Goal: Information Seeking & Learning: Learn about a topic

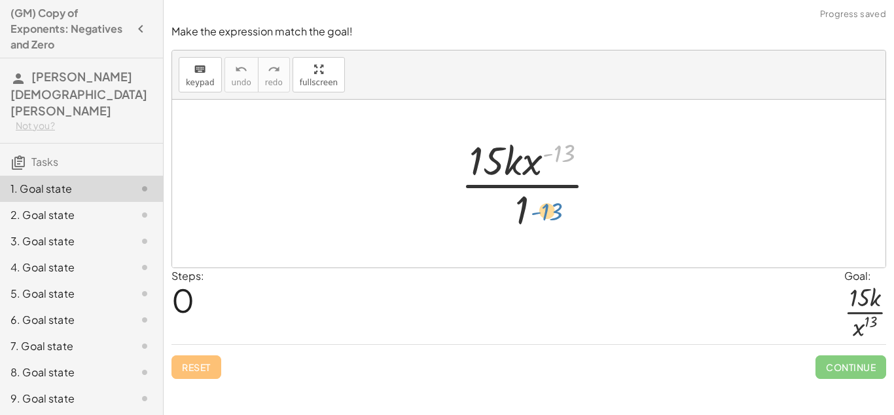
drag, startPoint x: 544, startPoint y: 165, endPoint x: 532, endPoint y: 222, distance: 58.2
click at [532, 222] on div at bounding box center [533, 183] width 159 height 101
drag, startPoint x: 528, startPoint y: 170, endPoint x: 526, endPoint y: 262, distance: 91.7
click at [526, 262] on div "· x ( - 13 ) · 15 · k · x ( - 13 ) · 1" at bounding box center [529, 184] width 714 height 168
drag, startPoint x: 535, startPoint y: 169, endPoint x: 496, endPoint y: 215, distance: 60.4
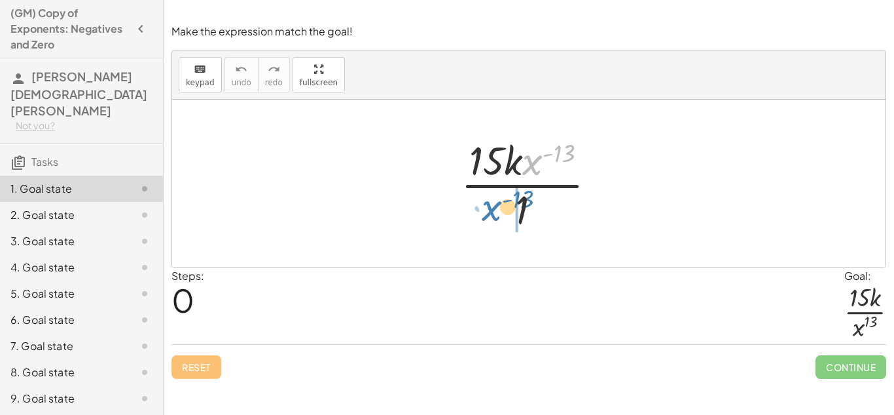
click at [496, 215] on div at bounding box center [533, 183] width 159 height 101
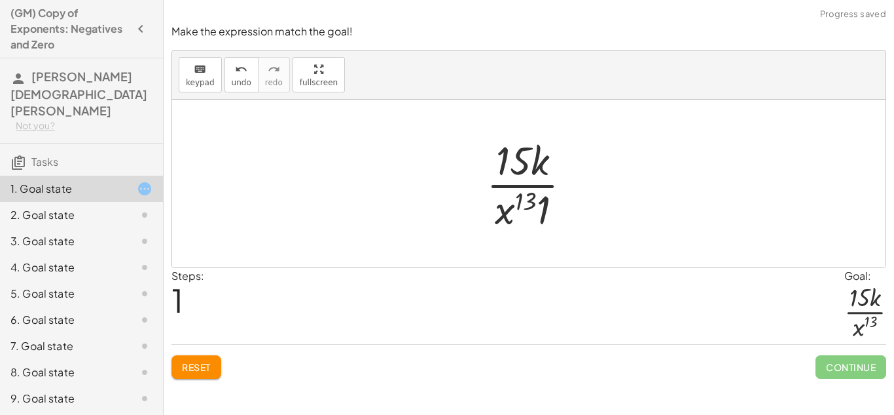
click at [542, 205] on div at bounding box center [534, 183] width 109 height 101
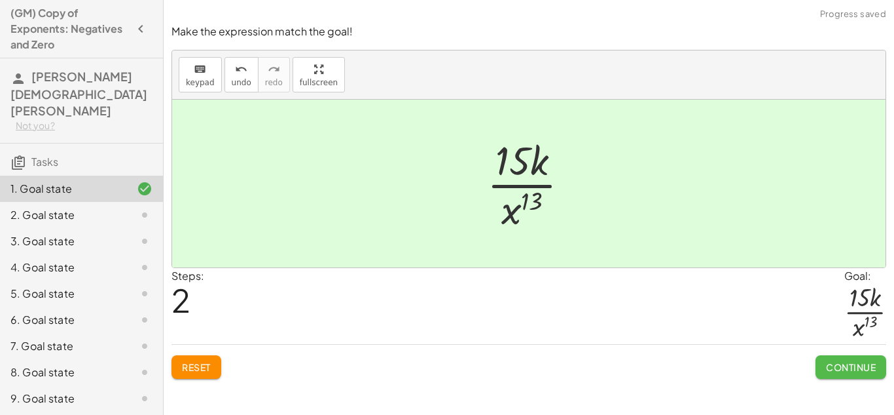
click at [821, 372] on button "Continue" at bounding box center [851, 367] width 71 height 24
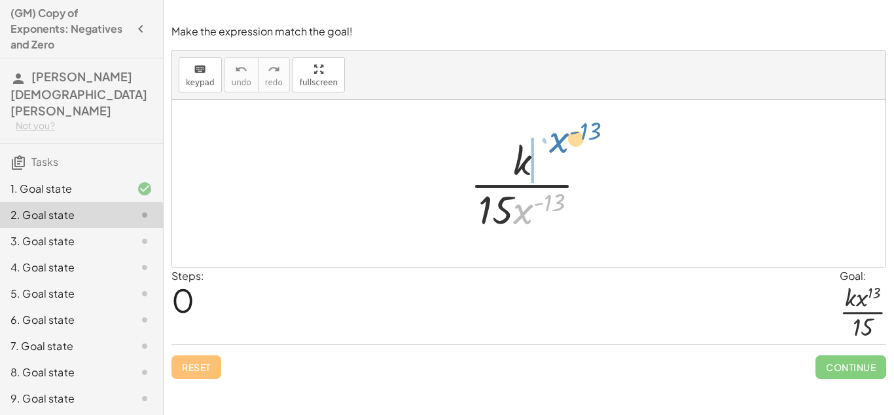
drag, startPoint x: 521, startPoint y: 224, endPoint x: 544, endPoint y: 160, distance: 68.1
click at [544, 160] on div at bounding box center [534, 183] width 140 height 101
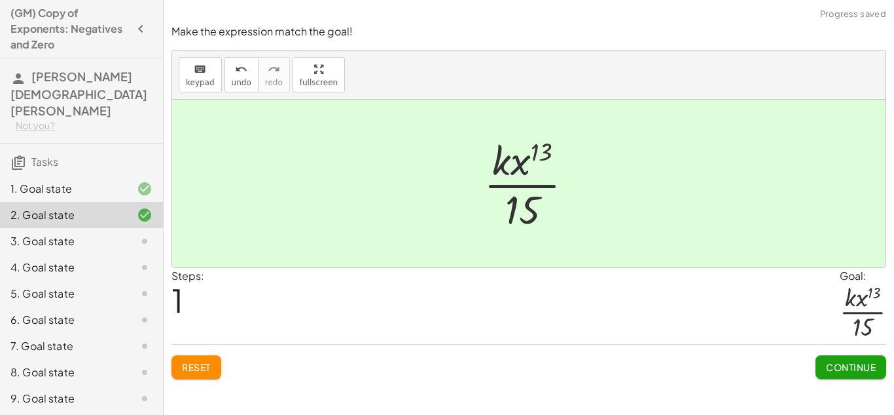
click at [855, 366] on span "Continue" at bounding box center [851, 367] width 50 height 12
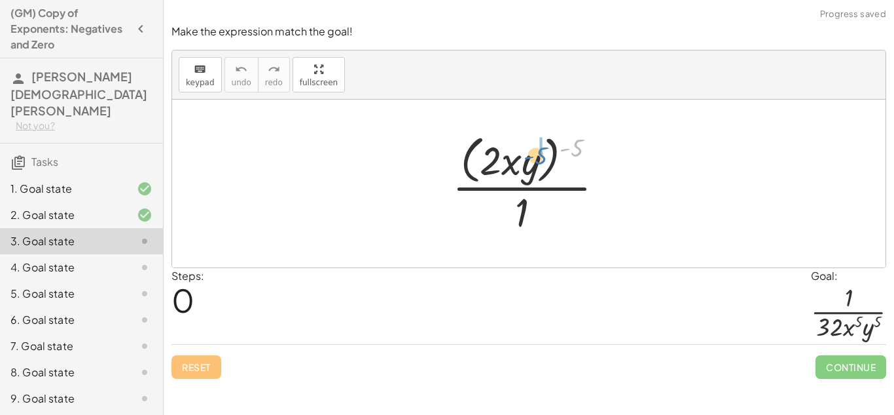
drag, startPoint x: 573, startPoint y: 151, endPoint x: 537, endPoint y: 158, distance: 36.9
click at [537, 158] on div at bounding box center [533, 183] width 175 height 107
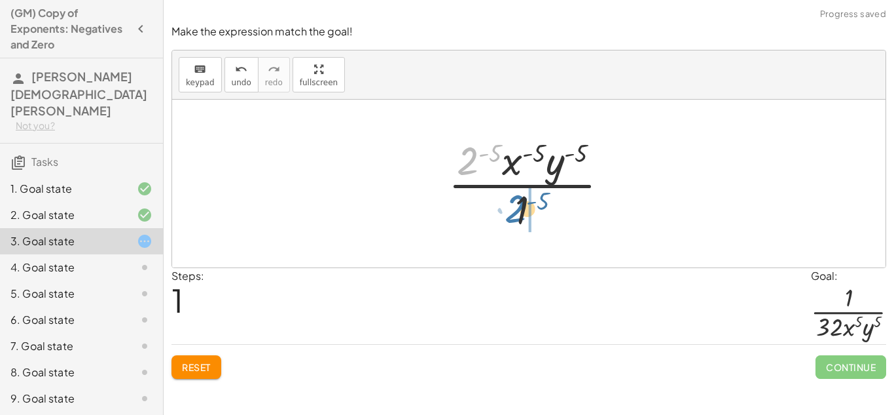
drag, startPoint x: 471, startPoint y: 169, endPoint x: 519, endPoint y: 217, distance: 67.6
click at [519, 217] on div at bounding box center [534, 183] width 184 height 101
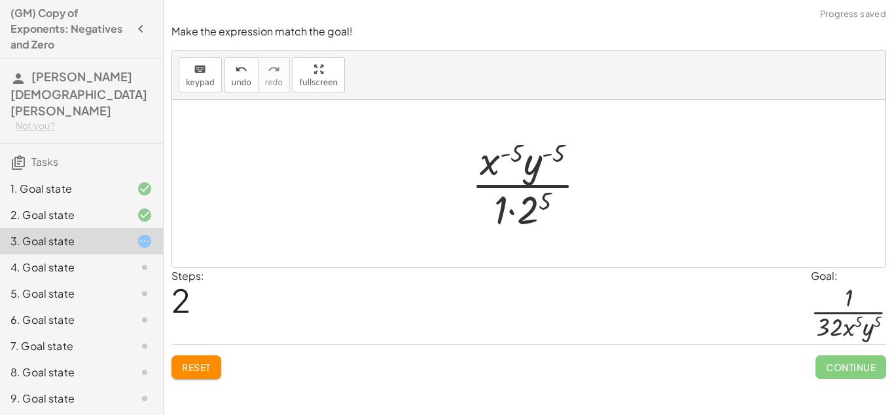
click at [519, 210] on div at bounding box center [534, 183] width 139 height 101
drag, startPoint x: 525, startPoint y: 206, endPoint x: 506, endPoint y: 208, distance: 19.8
click at [506, 208] on div at bounding box center [534, 183] width 139 height 101
click at [528, 213] on div at bounding box center [534, 183] width 139 height 101
click at [508, 160] on div at bounding box center [534, 183] width 139 height 101
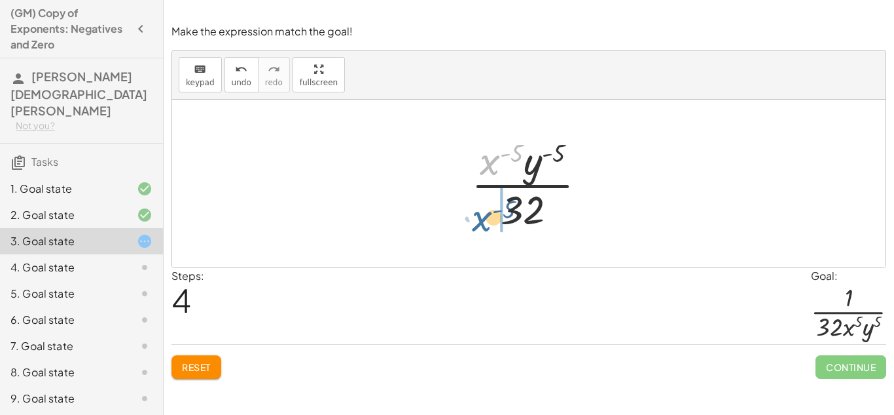
drag, startPoint x: 488, startPoint y: 167, endPoint x: 479, endPoint y: 223, distance: 56.4
click at [479, 223] on div at bounding box center [534, 183] width 139 height 101
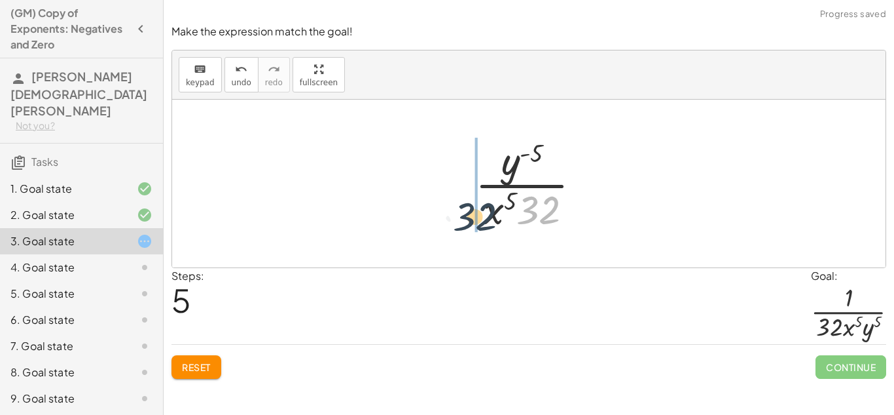
drag, startPoint x: 523, startPoint y: 202, endPoint x: 450, endPoint y: 211, distance: 73.8
click at [450, 211] on div "· ( · 2 · x · y ) ( - 5 ) · 1 · 2 ( - 5 ) · x ( - 5 ) · y ( - 5 ) · 1 · x ( - 5…" at bounding box center [529, 184] width 714 height 168
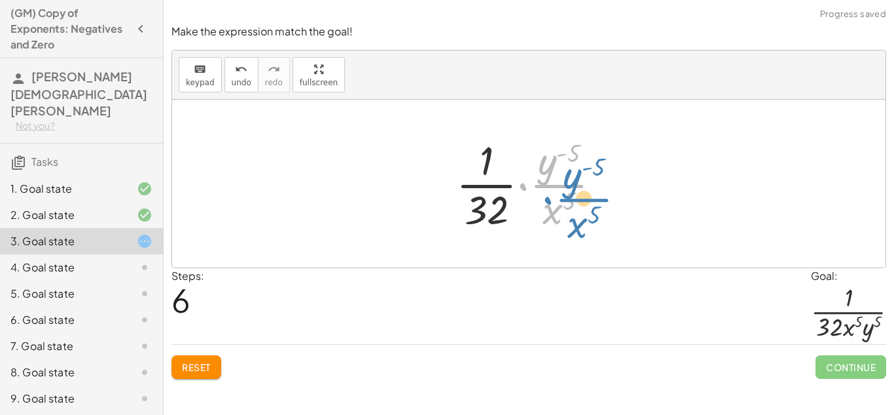
drag, startPoint x: 545, startPoint y: 164, endPoint x: 578, endPoint y: 184, distance: 38.2
click at [578, 184] on div at bounding box center [534, 183] width 168 height 101
drag, startPoint x: 545, startPoint y: 167, endPoint x: 573, endPoint y: 215, distance: 56.0
click at [573, 215] on div at bounding box center [534, 183] width 168 height 101
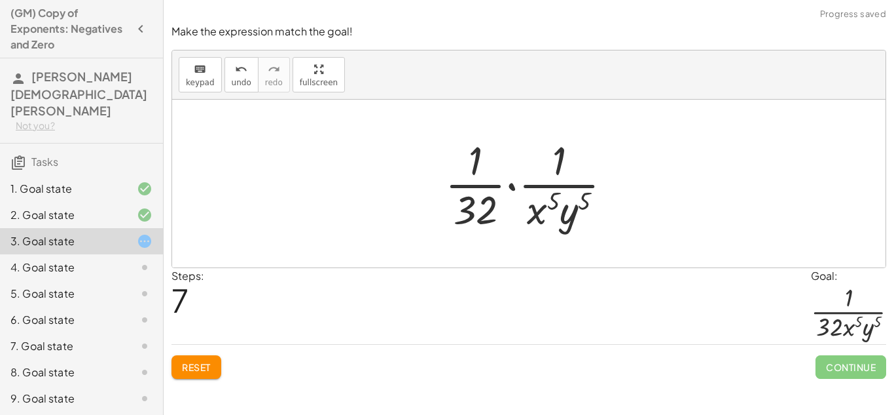
click at [523, 186] on div at bounding box center [534, 183] width 191 height 101
click at [517, 187] on div at bounding box center [534, 183] width 191 height 101
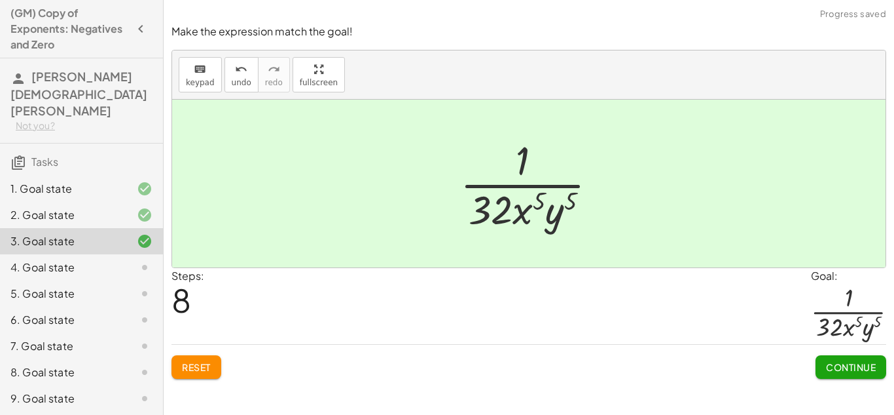
click at [838, 350] on div "Continue" at bounding box center [851, 361] width 71 height 34
click at [845, 356] on button "Continue" at bounding box center [851, 367] width 71 height 24
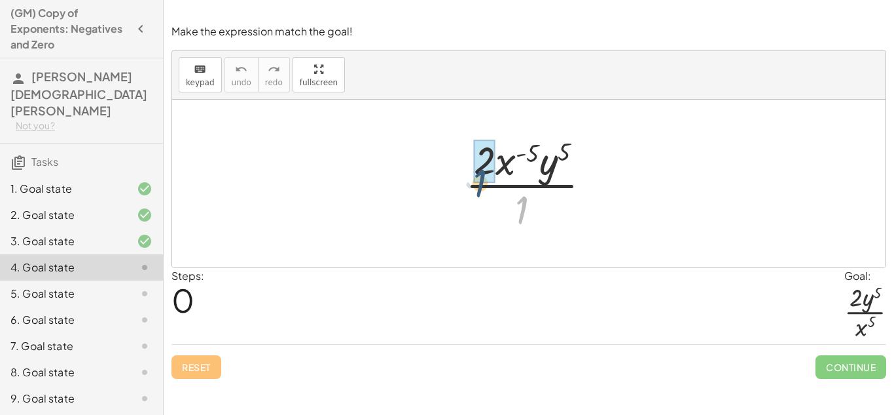
drag, startPoint x: 522, startPoint y: 200, endPoint x: 477, endPoint y: 173, distance: 52.9
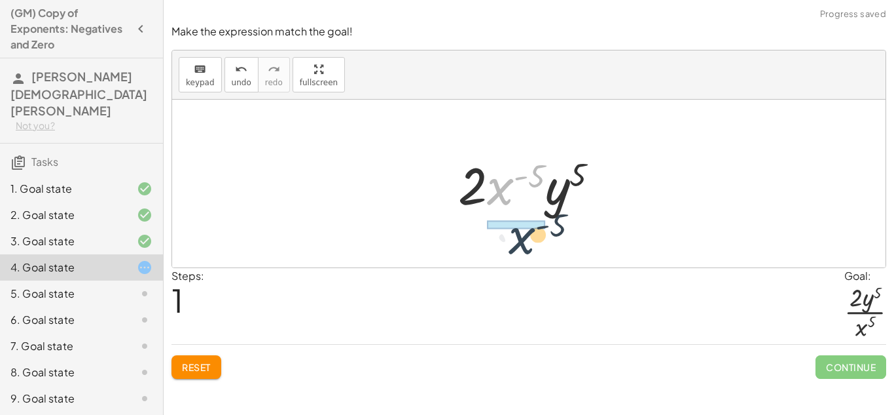
drag, startPoint x: 502, startPoint y: 191, endPoint x: 523, endPoint y: 240, distance: 53.1
click at [523, 240] on div "· 2 · x ( - 5 ) · y 5 · 1 · x ( - 5 ) · 2 · x ( - 5 ) · y 5" at bounding box center [529, 184] width 714 height 168
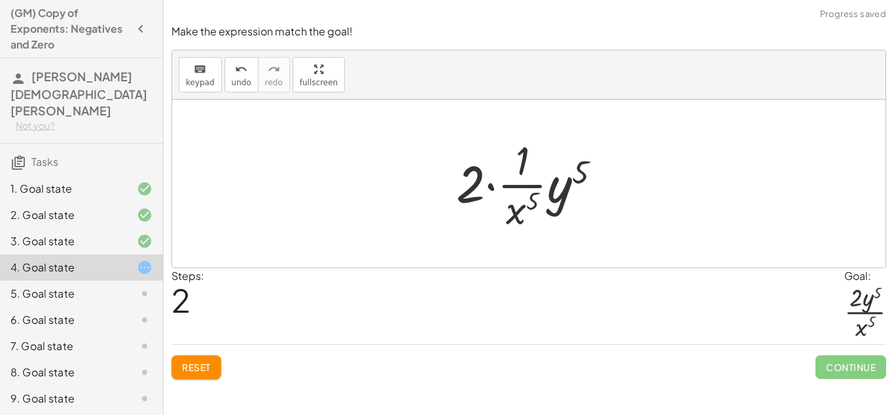
click at [499, 198] on div at bounding box center [534, 183] width 168 height 101
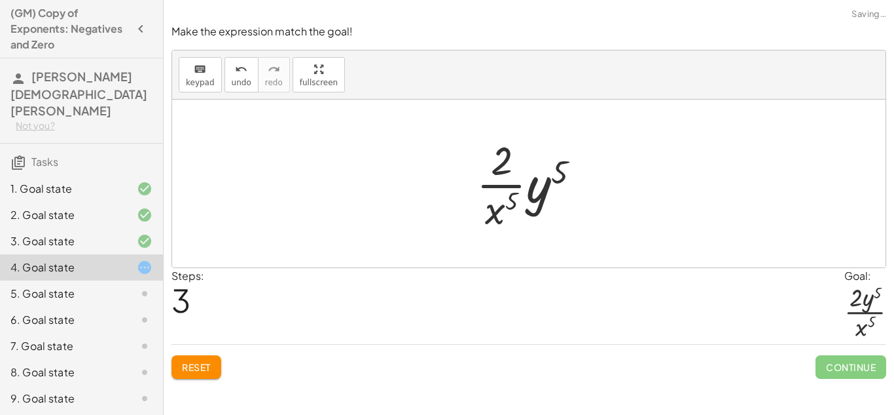
click at [553, 169] on div at bounding box center [533, 183] width 127 height 101
drag, startPoint x: 545, startPoint y: 187, endPoint x: 514, endPoint y: 155, distance: 44.9
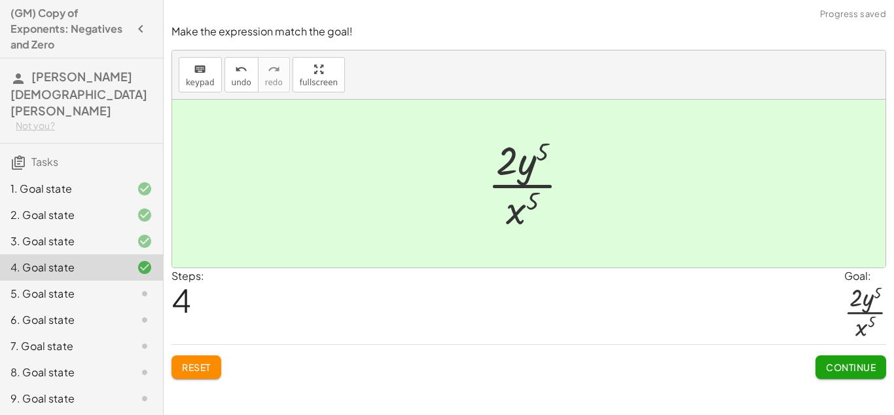
click at [838, 367] on span "Continue" at bounding box center [851, 367] width 50 height 12
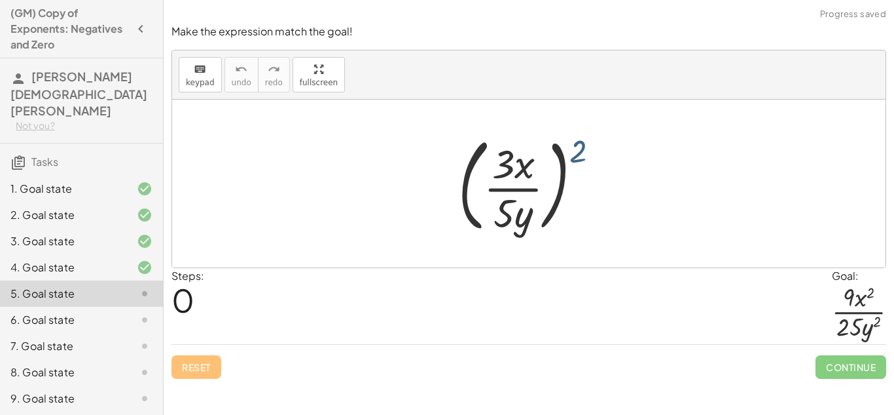
click at [576, 145] on div at bounding box center [534, 183] width 165 height 109
drag, startPoint x: 576, startPoint y: 145, endPoint x: 526, endPoint y: 162, distance: 52.6
click at [526, 162] on div at bounding box center [534, 183] width 165 height 109
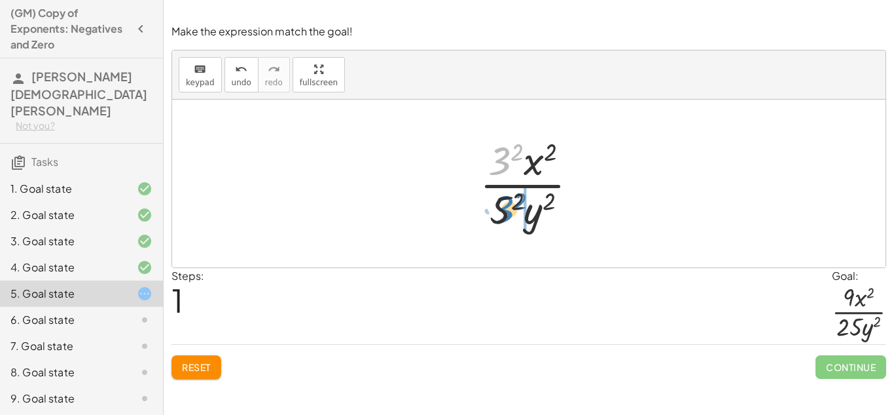
drag, startPoint x: 501, startPoint y: 175, endPoint x: 504, endPoint y: 227, distance: 51.1
click at [504, 227] on div at bounding box center [534, 183] width 122 height 101
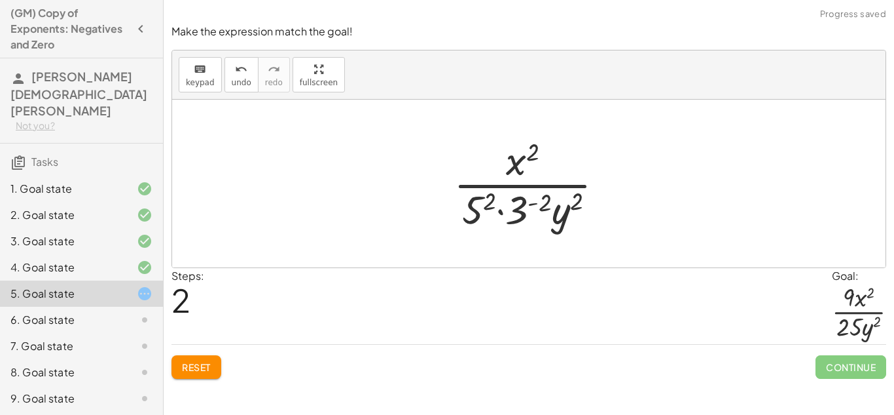
click at [494, 206] on div at bounding box center [534, 183] width 174 height 101
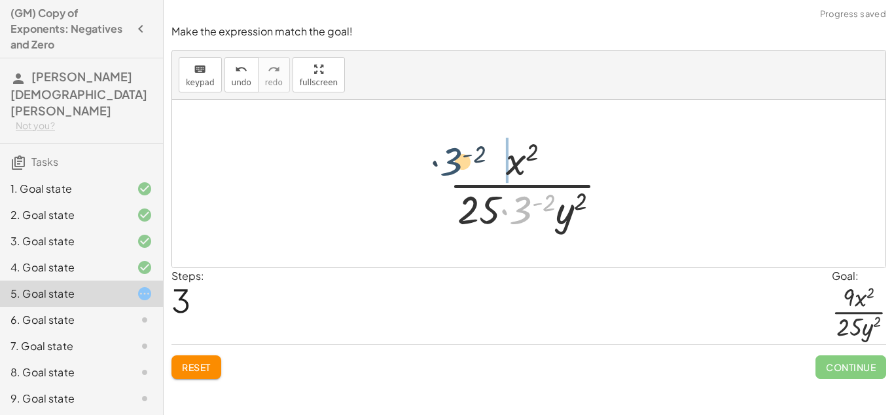
drag, startPoint x: 523, startPoint y: 206, endPoint x: 453, endPoint y: 158, distance: 84.3
click at [453, 158] on div at bounding box center [534, 183] width 183 height 101
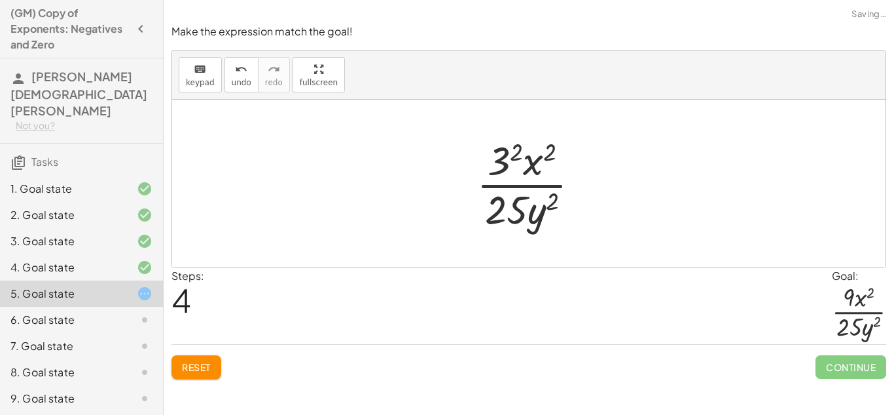
click at [499, 152] on div at bounding box center [533, 183] width 127 height 101
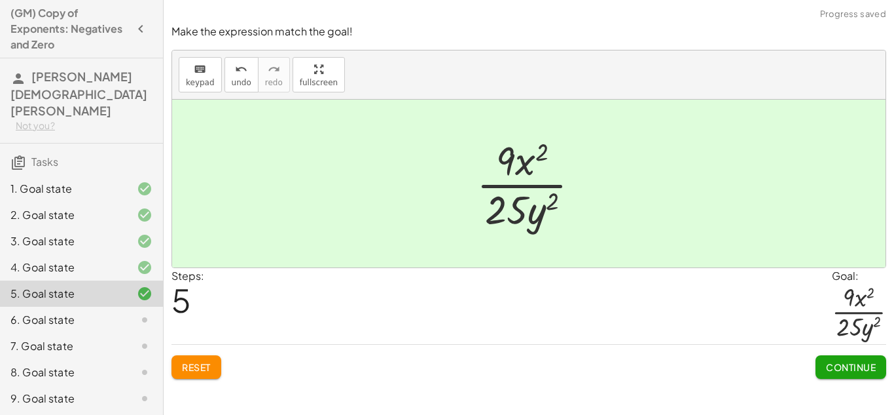
click at [843, 368] on span "Continue" at bounding box center [851, 367] width 50 height 12
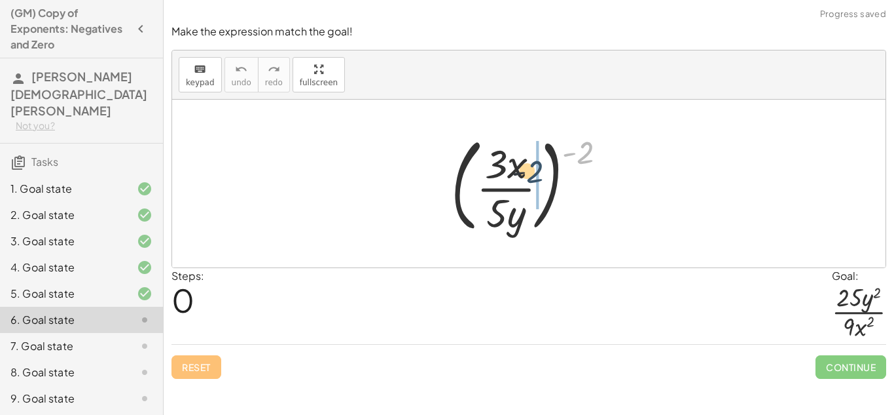
drag, startPoint x: 578, startPoint y: 160, endPoint x: 526, endPoint y: 179, distance: 55.9
click at [526, 179] on div at bounding box center [534, 183] width 179 height 109
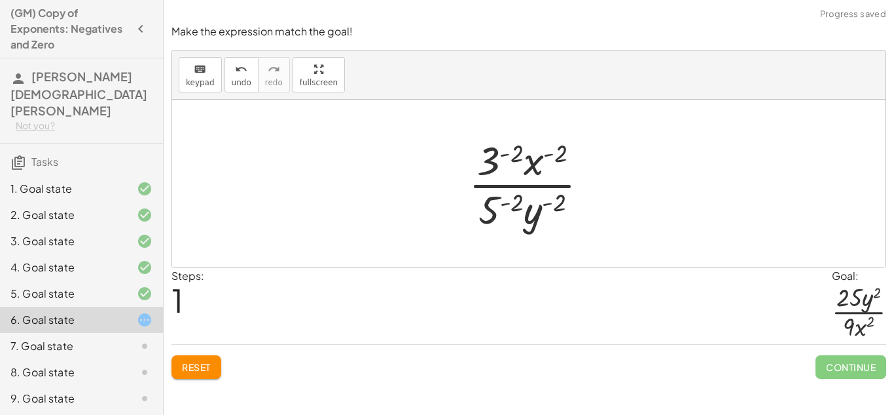
click at [489, 158] on div at bounding box center [533, 183] width 143 height 101
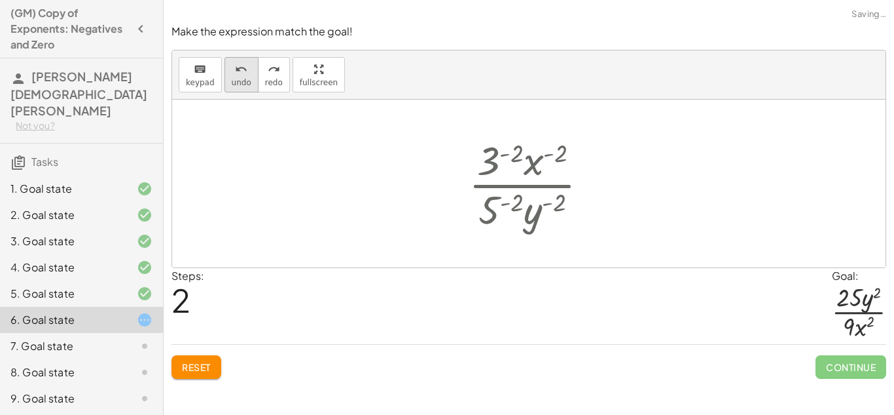
click at [242, 65] on icon "undo" at bounding box center [241, 70] width 12 height 16
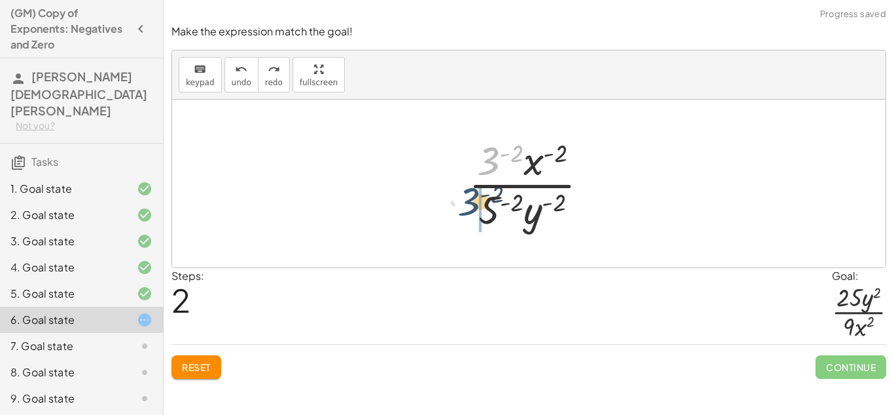
drag, startPoint x: 492, startPoint y: 156, endPoint x: 473, endPoint y: 196, distance: 45.1
click at [473, 196] on div at bounding box center [533, 183] width 143 height 101
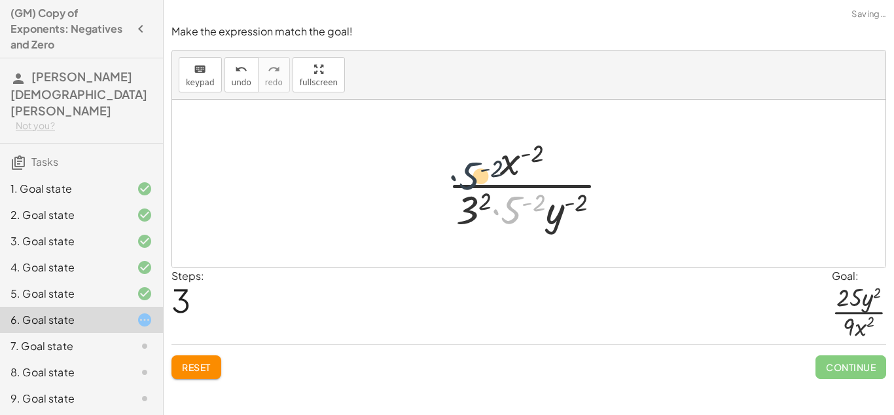
drag, startPoint x: 516, startPoint y: 204, endPoint x: 468, endPoint y: 169, distance: 59.5
click at [468, 169] on div at bounding box center [533, 183] width 185 height 101
drag, startPoint x: 512, startPoint y: 208, endPoint x: 463, endPoint y: 151, distance: 74.7
click at [463, 151] on div at bounding box center [533, 183] width 185 height 101
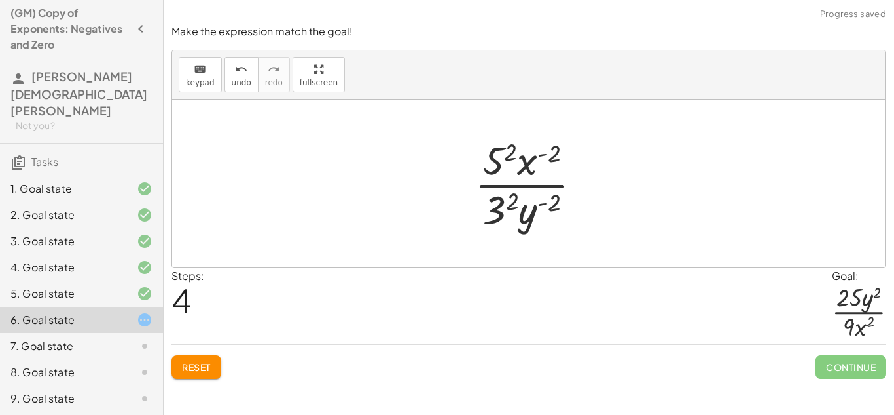
click at [503, 153] on div at bounding box center [533, 183] width 131 height 101
click at [502, 207] on div at bounding box center [533, 183] width 139 height 101
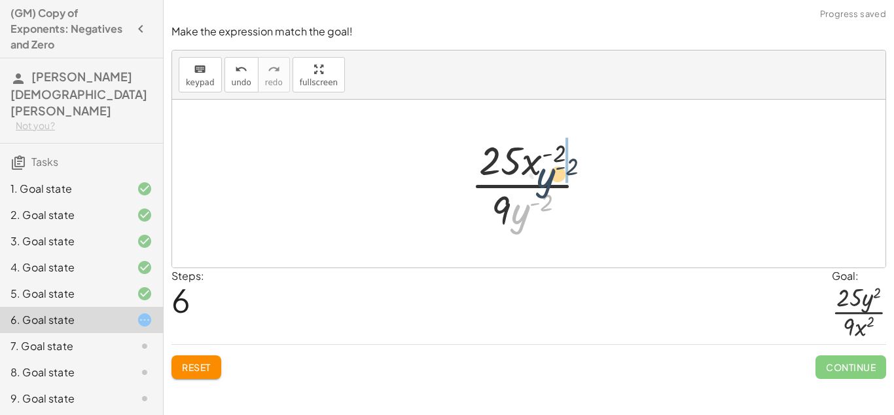
drag, startPoint x: 526, startPoint y: 213, endPoint x: 558, endPoint y: 170, distance: 54.4
click at [558, 170] on div at bounding box center [533, 183] width 139 height 101
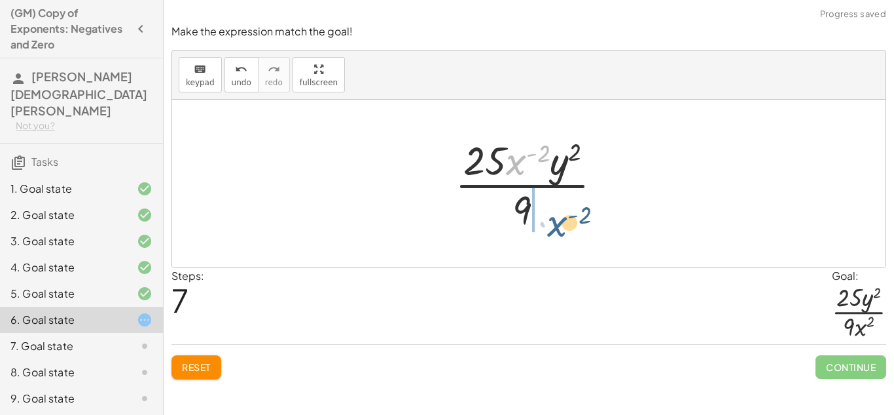
drag, startPoint x: 516, startPoint y: 168, endPoint x: 557, endPoint y: 231, distance: 75.2
click at [557, 231] on div at bounding box center [534, 183] width 171 height 101
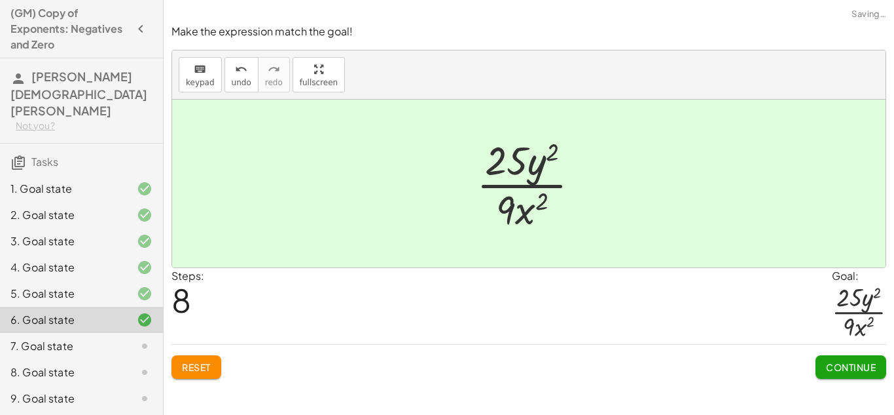
click at [879, 367] on button "Continue" at bounding box center [851, 367] width 71 height 24
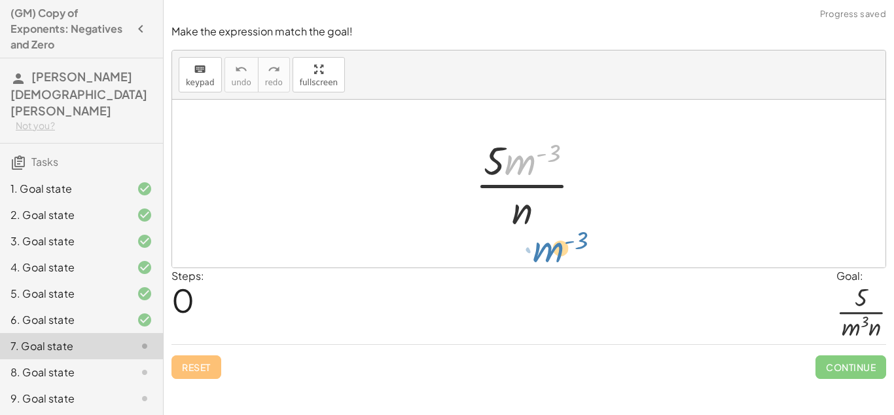
drag, startPoint x: 524, startPoint y: 156, endPoint x: 549, endPoint y: 240, distance: 87.6
click at [549, 240] on div "· m ( - 3 ) · 5 · m ( - 3 ) · n" at bounding box center [529, 184] width 714 height 168
click at [508, 144] on div at bounding box center [534, 183] width 130 height 101
drag, startPoint x: 523, startPoint y: 149, endPoint x: 486, endPoint y: 208, distance: 70.0
click at [486, 208] on div at bounding box center [534, 183] width 130 height 101
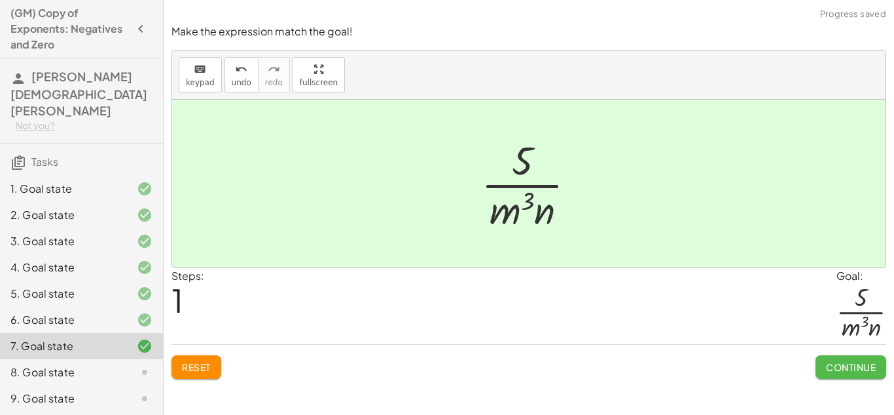
click at [845, 367] on span "Continue" at bounding box center [851, 367] width 50 height 12
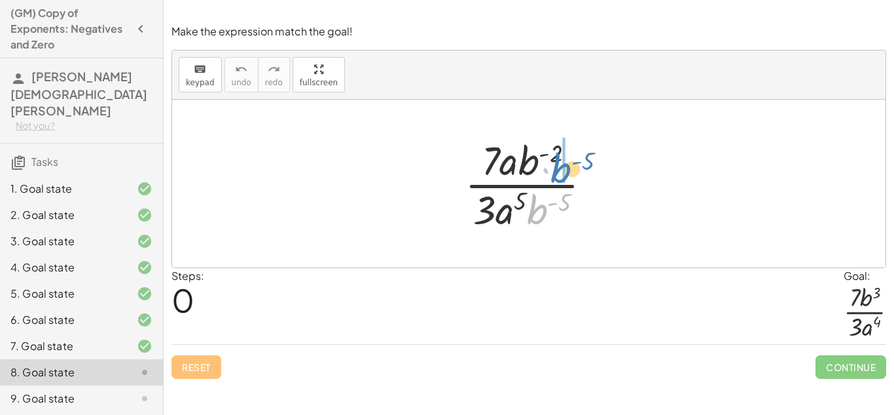
drag, startPoint x: 534, startPoint y: 200, endPoint x: 557, endPoint y: 157, distance: 48.0
click at [557, 157] on div at bounding box center [533, 183] width 151 height 101
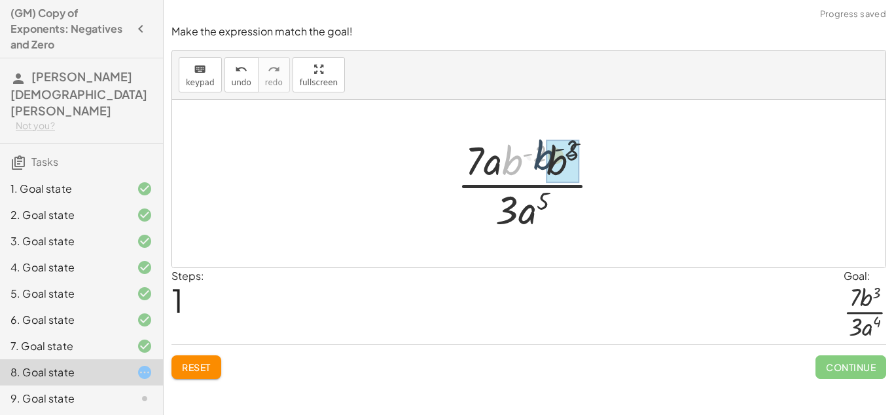
drag, startPoint x: 519, startPoint y: 160, endPoint x: 555, endPoint y: 155, distance: 36.4
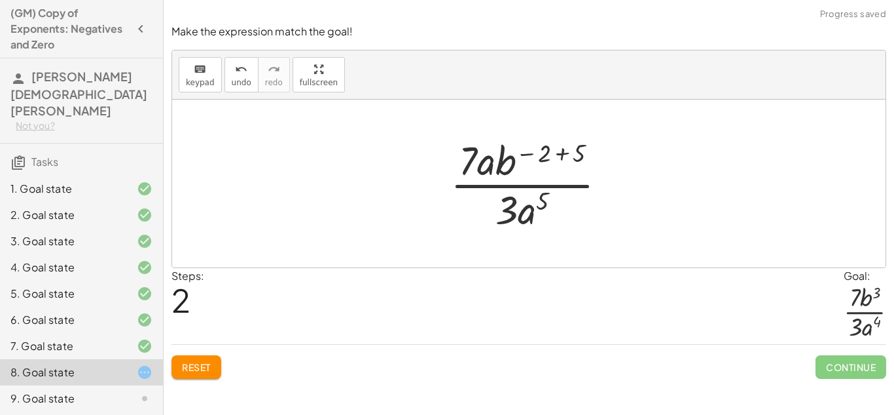
click at [558, 156] on div at bounding box center [534, 183] width 180 height 101
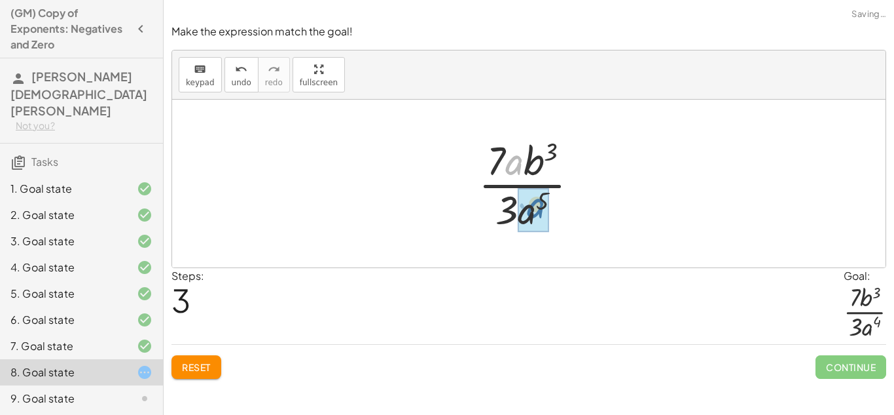
drag, startPoint x: 510, startPoint y: 170, endPoint x: 532, endPoint y: 215, distance: 49.8
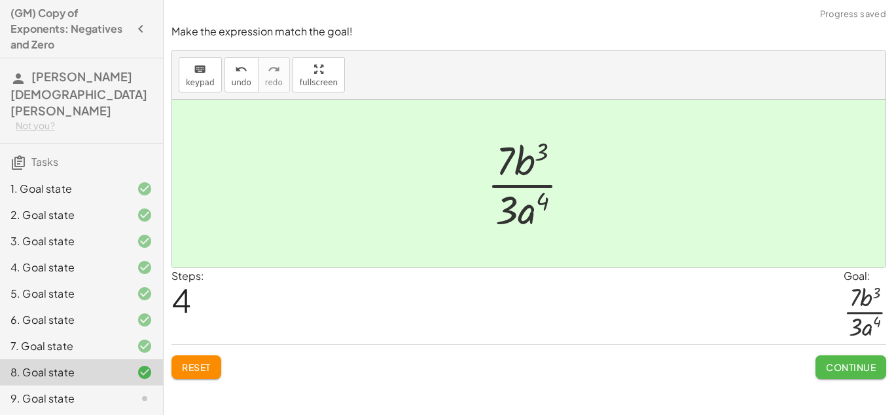
click at [850, 370] on span "Continue" at bounding box center [851, 367] width 50 height 12
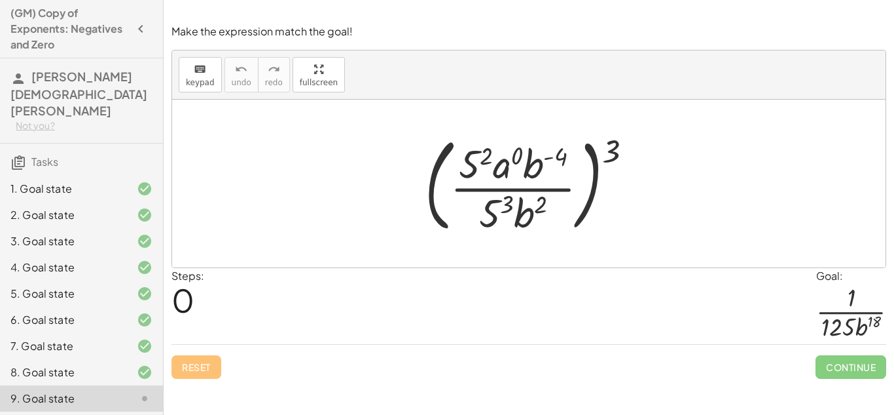
click at [616, 136] on div at bounding box center [534, 183] width 232 height 109
drag, startPoint x: 615, startPoint y: 143, endPoint x: 553, endPoint y: 156, distance: 62.9
click at [553, 156] on div at bounding box center [534, 183] width 232 height 109
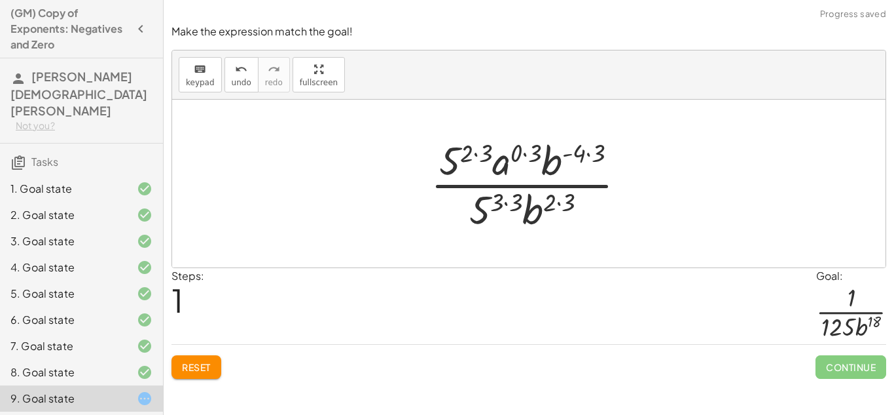
click at [432, 161] on div at bounding box center [533, 183] width 219 height 101
click at [449, 162] on div at bounding box center [533, 183] width 219 height 101
click at [484, 204] on div at bounding box center [533, 183] width 219 height 101
click at [497, 201] on div at bounding box center [533, 183] width 219 height 101
click at [479, 215] on div at bounding box center [533, 183] width 219 height 101
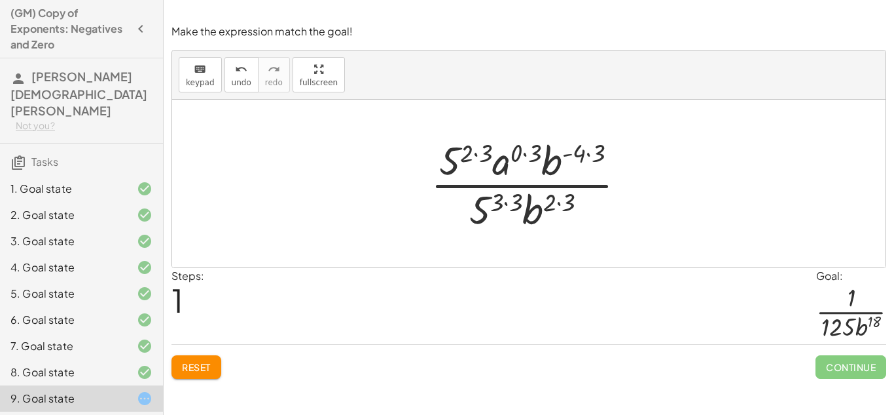
click at [506, 202] on div at bounding box center [533, 183] width 219 height 101
click at [476, 157] on div at bounding box center [533, 183] width 219 height 101
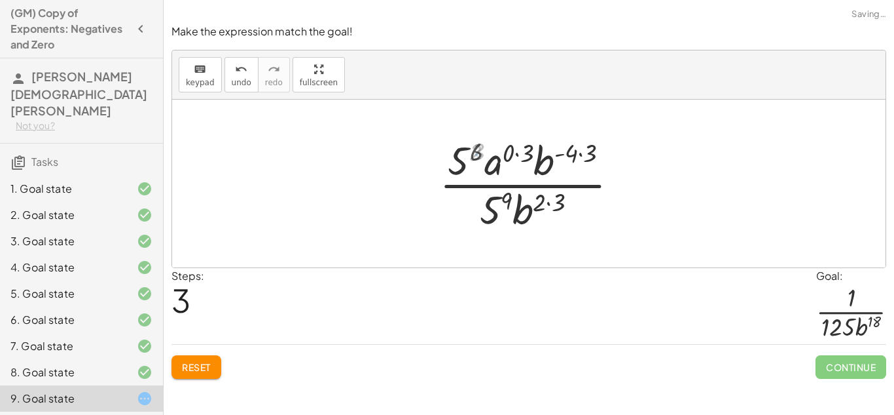
click at [473, 157] on div at bounding box center [534, 183] width 200 height 101
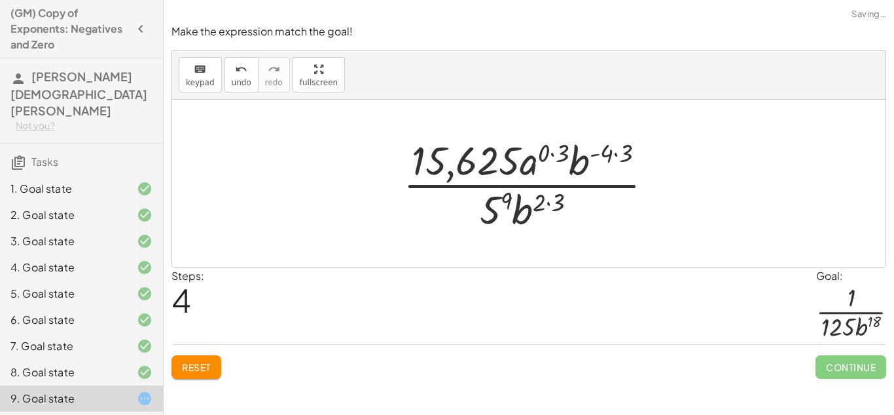
click at [494, 217] on div at bounding box center [534, 183] width 274 height 101
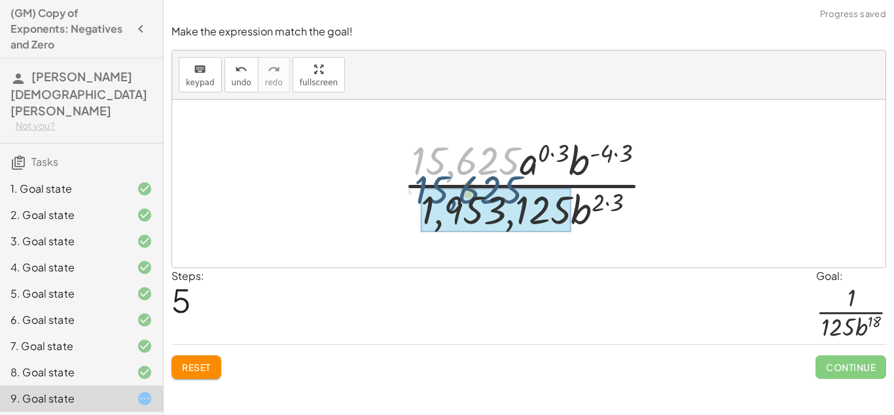
drag, startPoint x: 486, startPoint y: 168, endPoint x: 487, endPoint y: 204, distance: 36.7
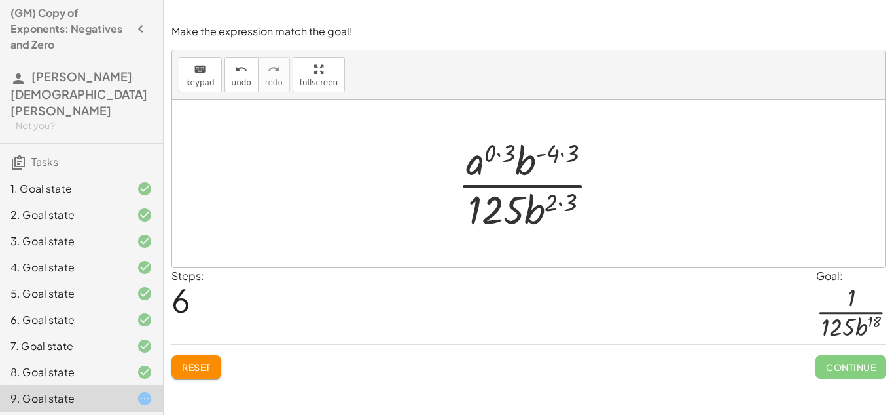
click at [498, 157] on div at bounding box center [534, 183] width 166 height 101
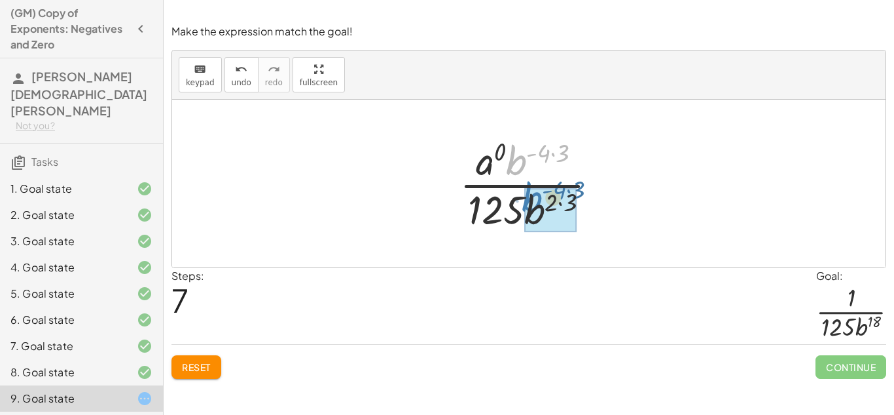
drag, startPoint x: 515, startPoint y: 160, endPoint x: 530, endPoint y: 197, distance: 40.5
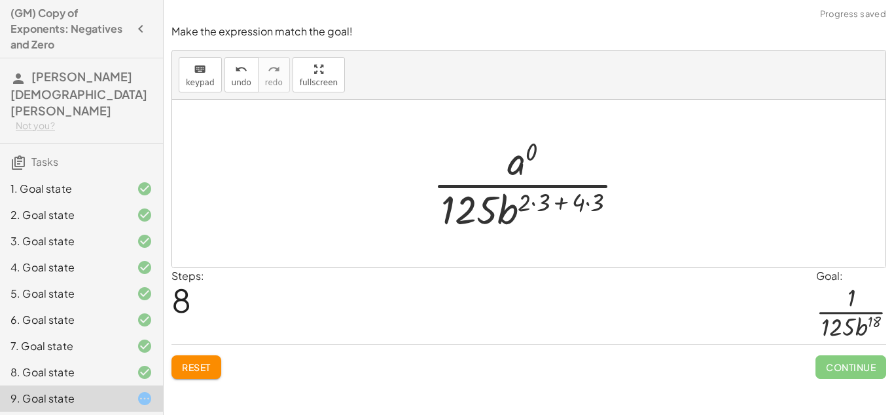
click at [574, 200] on div at bounding box center [534, 183] width 216 height 101
click at [592, 195] on div at bounding box center [534, 183] width 216 height 101
click at [532, 204] on div at bounding box center [534, 183] width 205 height 101
click at [545, 200] on div at bounding box center [534, 183] width 205 height 101
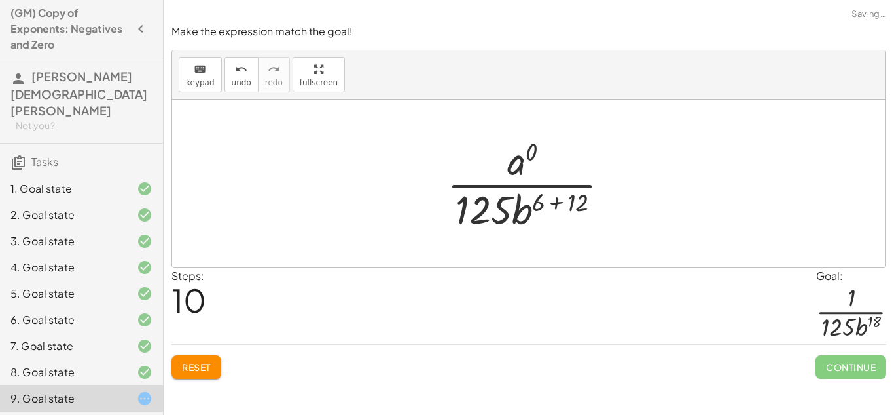
click at [567, 198] on div at bounding box center [534, 183] width 186 height 101
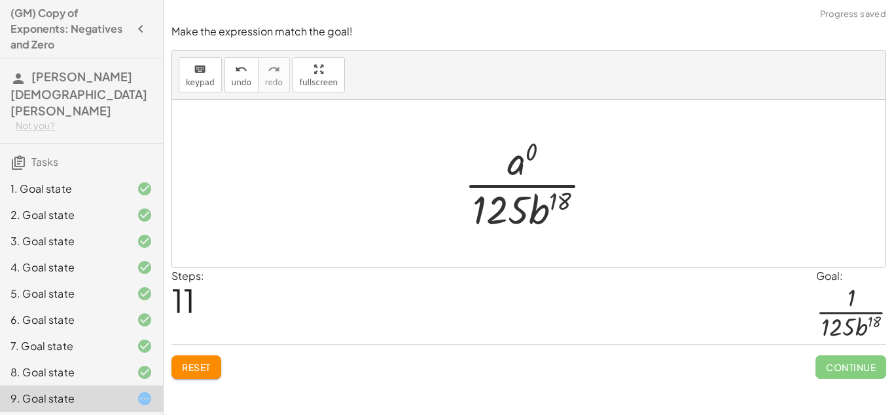
click at [519, 151] on div at bounding box center [534, 183] width 153 height 101
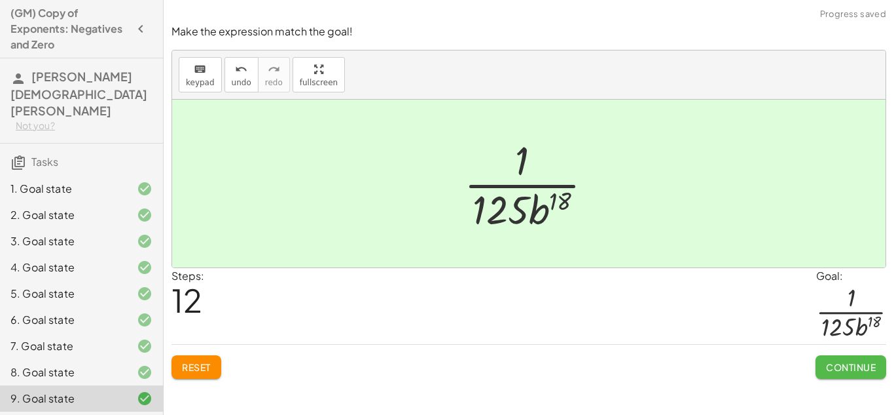
click at [822, 363] on button "Continue" at bounding box center [851, 367] width 71 height 24
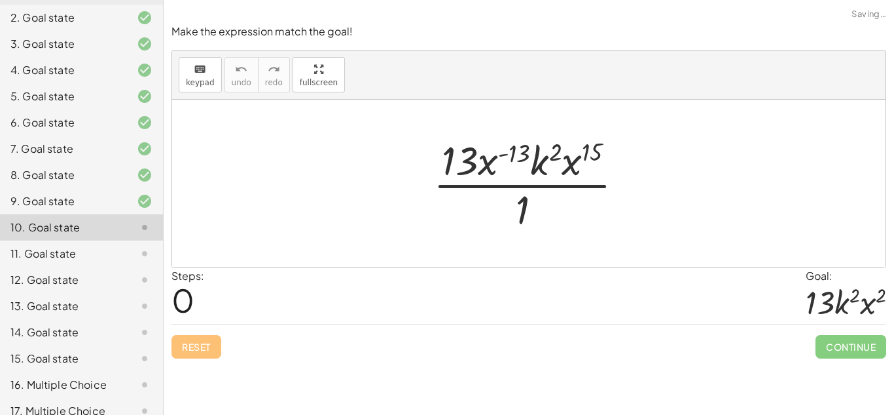
scroll to position [221, 0]
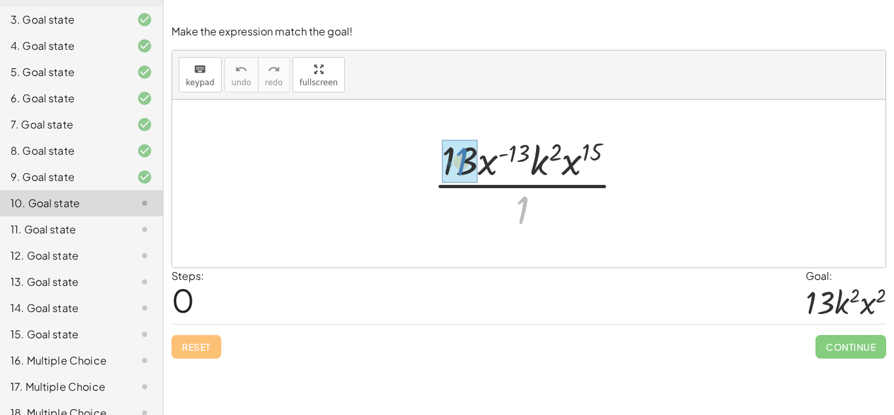
drag, startPoint x: 525, startPoint y: 202, endPoint x: 464, endPoint y: 154, distance: 77.8
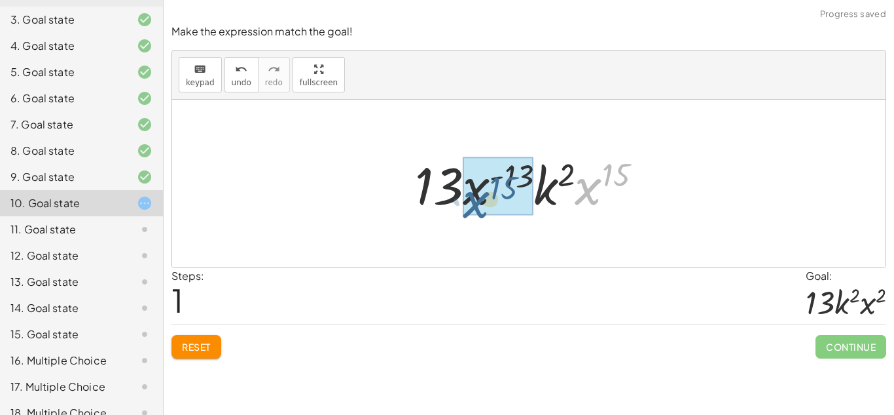
drag, startPoint x: 600, startPoint y: 183, endPoint x: 487, endPoint y: 196, distance: 114.0
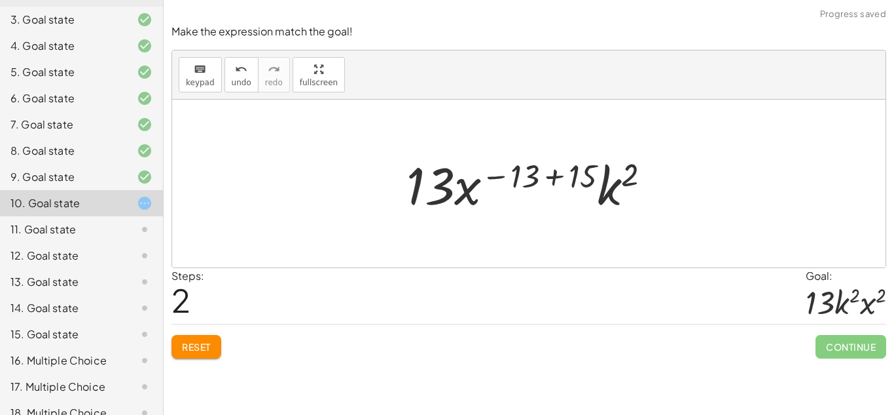
click at [559, 179] on div at bounding box center [534, 183] width 268 height 67
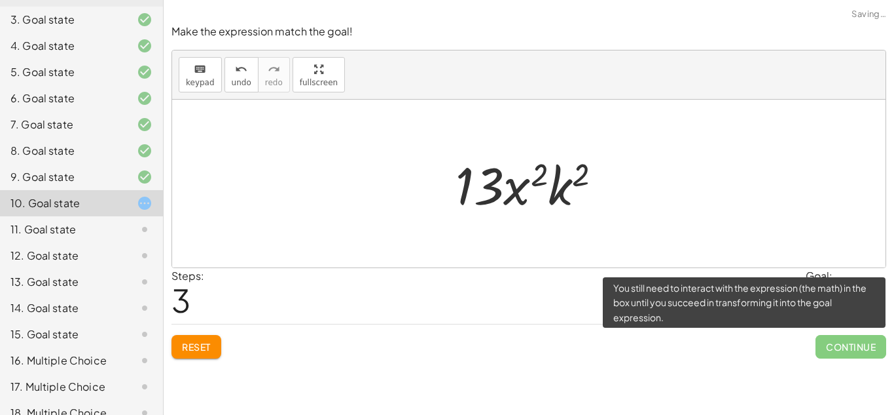
click at [827, 341] on span "Continue" at bounding box center [851, 347] width 71 height 24
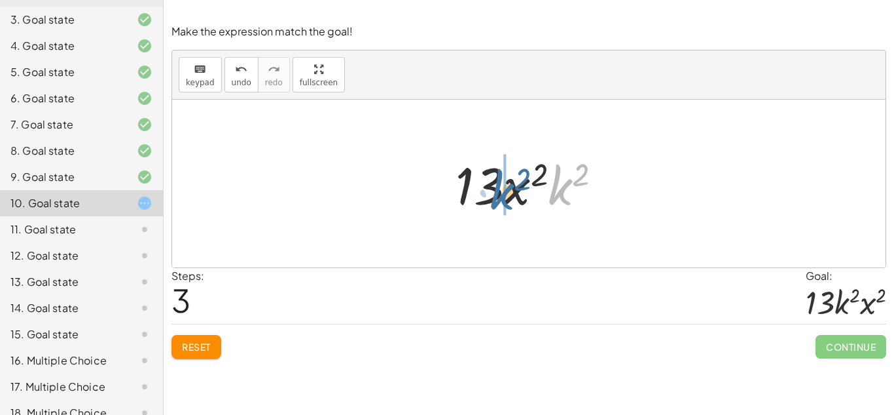
drag, startPoint x: 561, startPoint y: 182, endPoint x: 504, endPoint y: 187, distance: 57.2
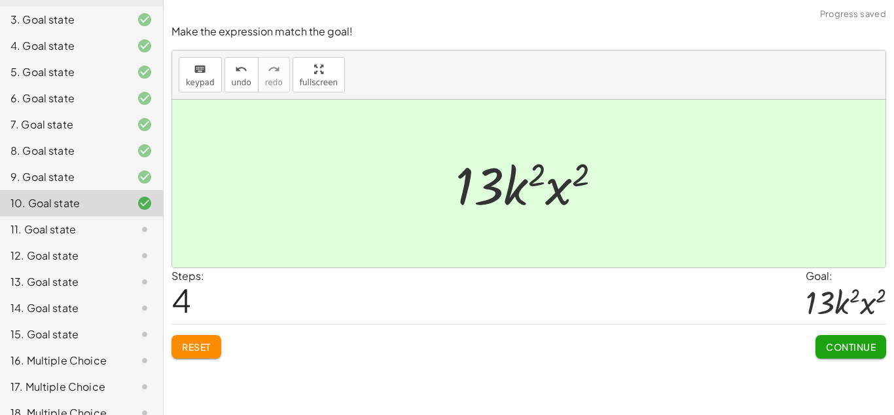
click at [0, 0] on div "Make the expression match the goal! keyboard keypad undo undo redo redo fullscr…" at bounding box center [0, 0] width 0 height 0
click at [841, 348] on span "Continue" at bounding box center [851, 347] width 50 height 12
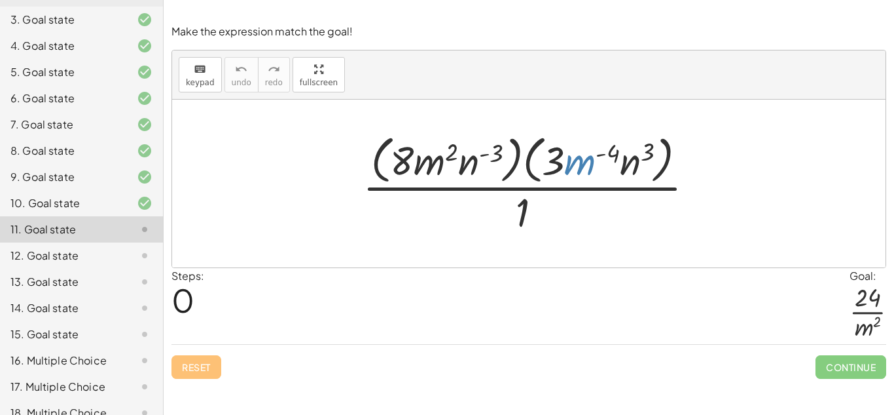
click at [576, 162] on div at bounding box center [534, 183] width 356 height 107
click at [553, 161] on div at bounding box center [534, 183] width 356 height 107
click at [568, 165] on div at bounding box center [534, 183] width 356 height 107
drag, startPoint x: 555, startPoint y: 159, endPoint x: 410, endPoint y: 160, distance: 144.7
click at [410, 160] on div at bounding box center [534, 183] width 356 height 107
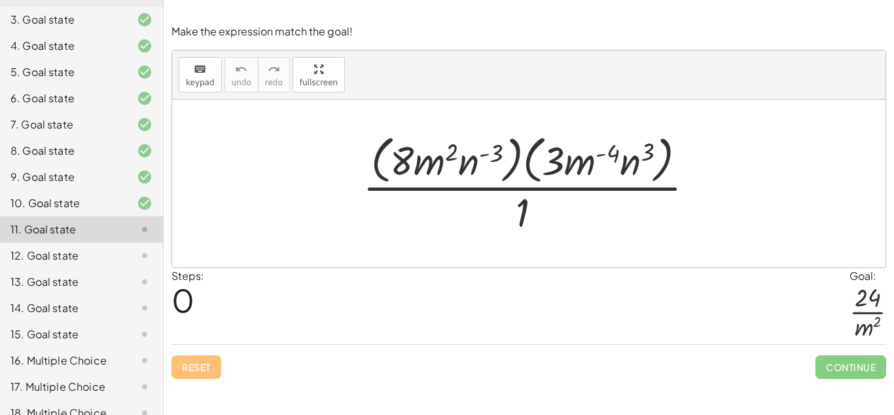
click at [506, 162] on div at bounding box center [534, 183] width 356 height 107
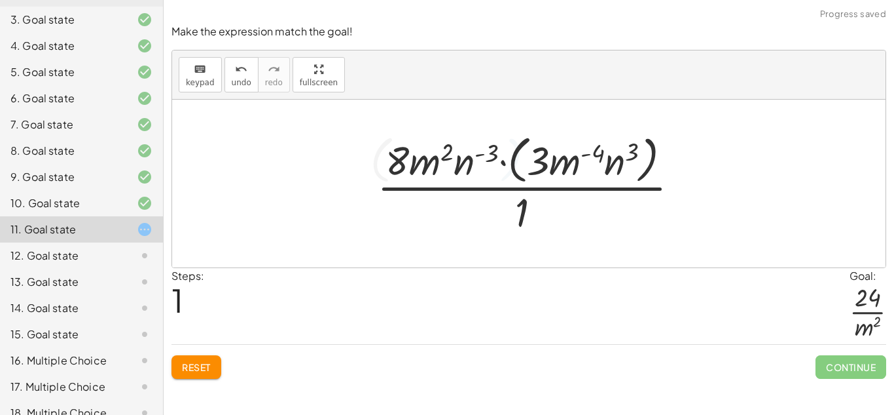
click at [516, 160] on div at bounding box center [534, 183] width 326 height 107
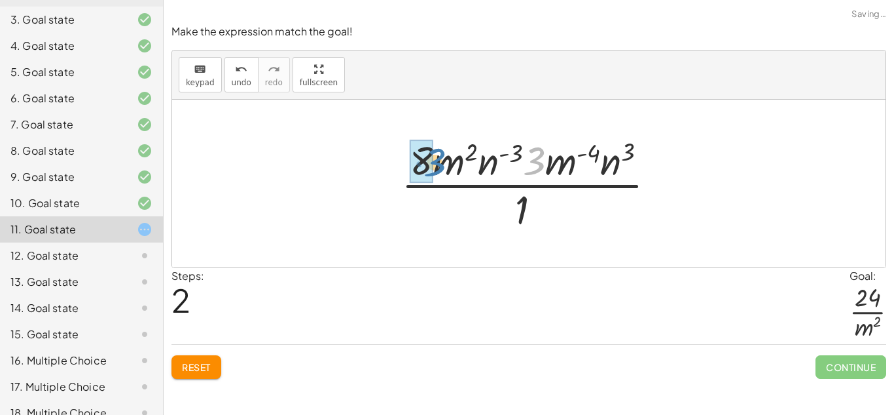
drag, startPoint x: 534, startPoint y: 162, endPoint x: 433, endPoint y: 164, distance: 100.2
click at [433, 164] on div at bounding box center [534, 183] width 278 height 101
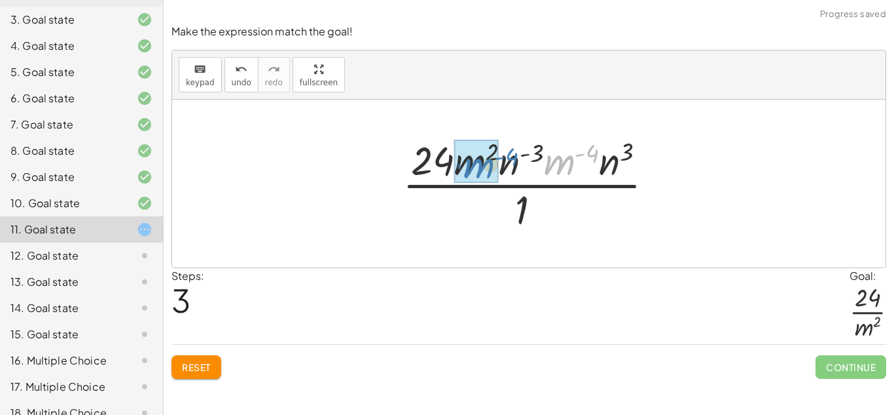
drag, startPoint x: 561, startPoint y: 161, endPoint x: 480, endPoint y: 164, distance: 81.3
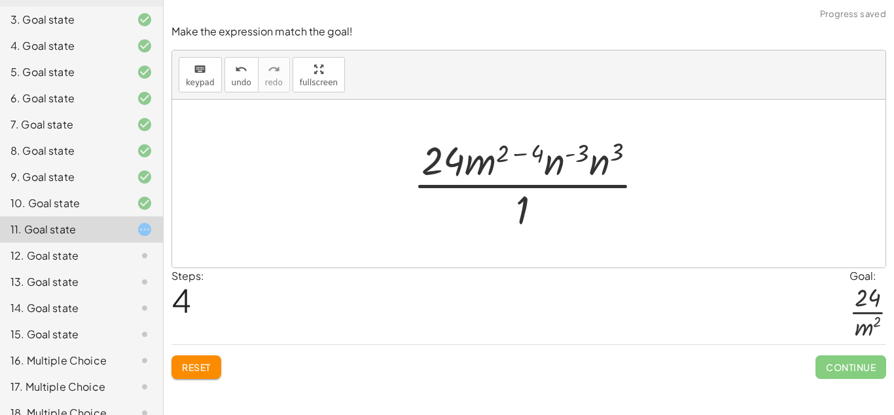
click at [507, 155] on div at bounding box center [534, 183] width 255 height 101
click at [502, 154] on div at bounding box center [534, 183] width 255 height 101
click at [497, 157] on div at bounding box center [534, 183] width 255 height 101
click at [481, 162] on div at bounding box center [534, 183] width 255 height 101
drag, startPoint x: 538, startPoint y: 149, endPoint x: 517, endPoint y: 150, distance: 21.0
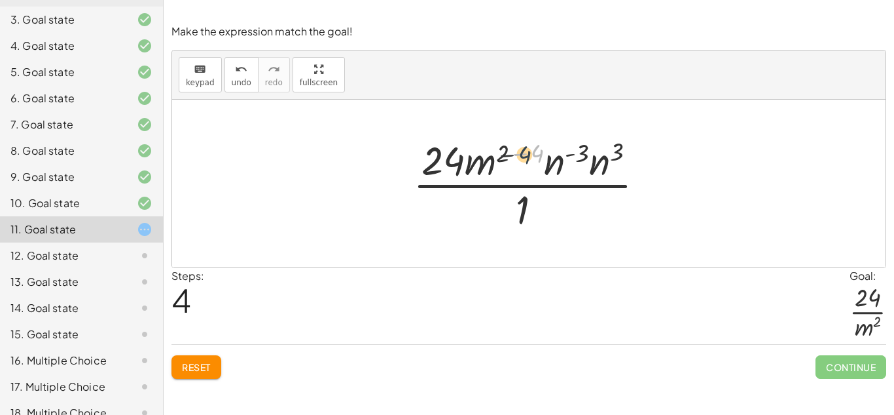
click at [517, 150] on div at bounding box center [534, 183] width 255 height 101
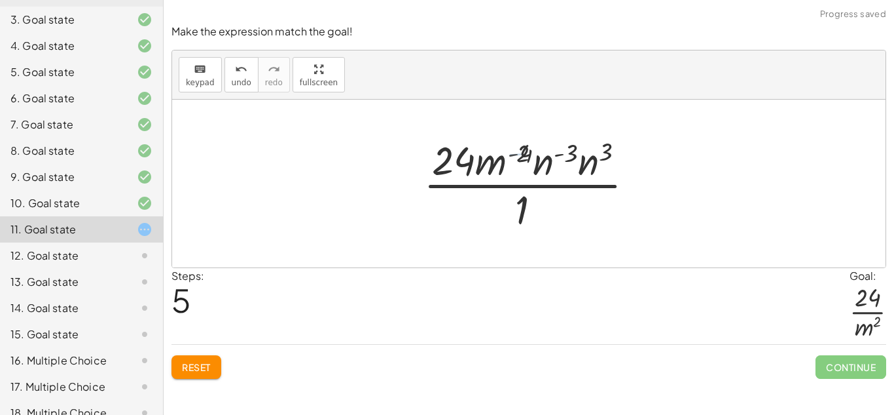
click at [519, 150] on div at bounding box center [533, 183] width 231 height 101
drag, startPoint x: 492, startPoint y: 225, endPoint x: 519, endPoint y: 208, distance: 31.8
click at [519, 208] on div at bounding box center [533, 183] width 231 height 101
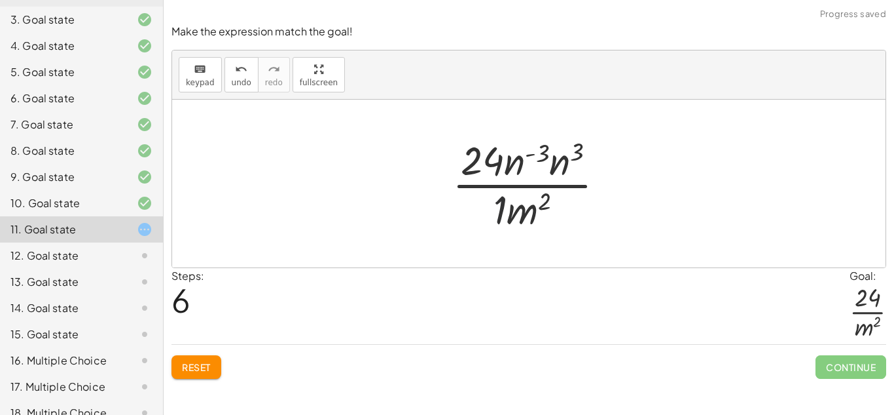
click at [490, 208] on div at bounding box center [534, 183] width 176 height 101
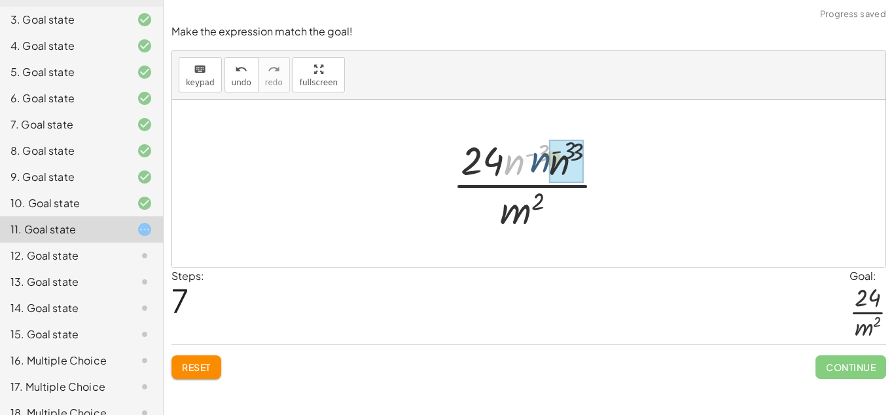
drag, startPoint x: 519, startPoint y: 162, endPoint x: 558, endPoint y: 160, distance: 38.7
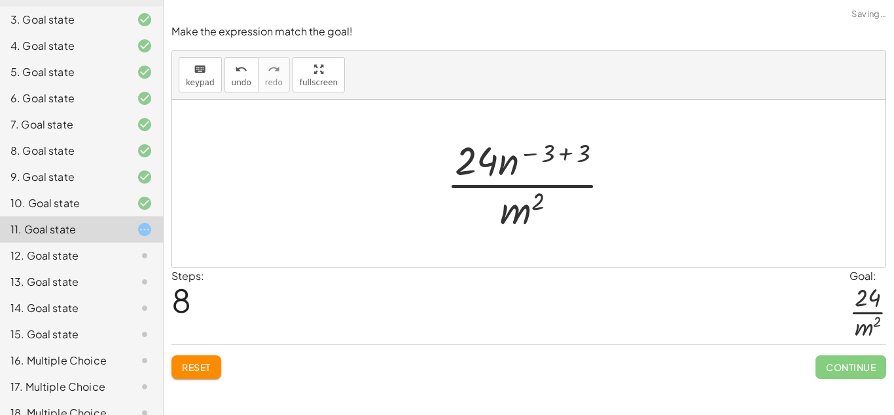
click at [547, 157] on div at bounding box center [534, 183] width 188 height 101
click at [566, 151] on div at bounding box center [534, 183] width 188 height 101
click at [541, 159] on div at bounding box center [534, 183] width 129 height 101
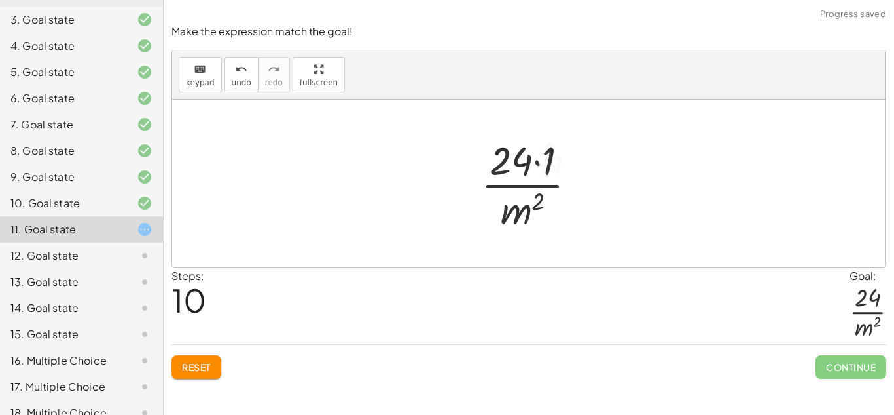
click at [529, 160] on div at bounding box center [534, 183] width 119 height 101
click at [525, 159] on div at bounding box center [534, 183] width 119 height 101
click at [549, 161] on div at bounding box center [534, 183] width 119 height 101
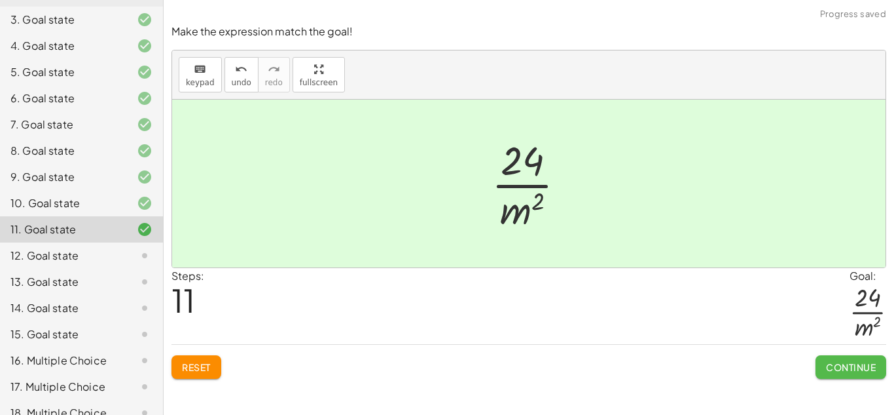
click at [824, 372] on button "Continue" at bounding box center [851, 367] width 71 height 24
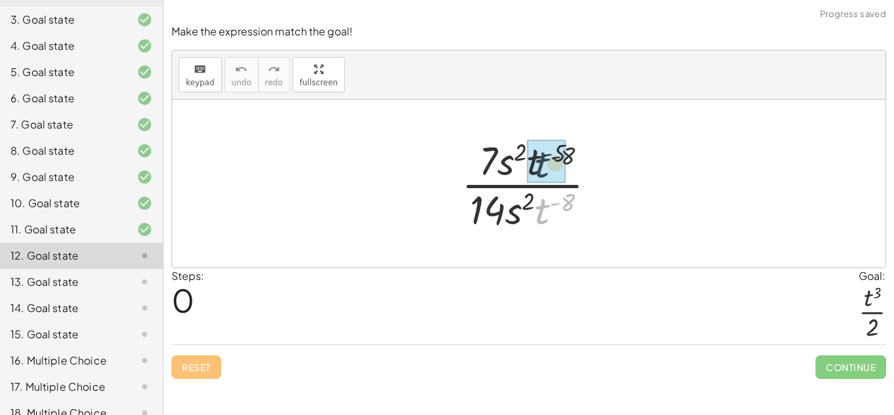
drag, startPoint x: 545, startPoint y: 206, endPoint x: 541, endPoint y: 152, distance: 53.8
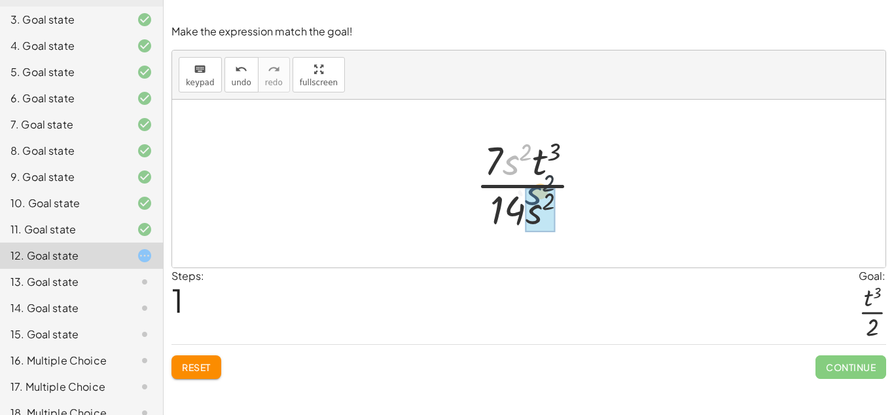
drag, startPoint x: 510, startPoint y: 166, endPoint x: 545, endPoint y: 225, distance: 69.0
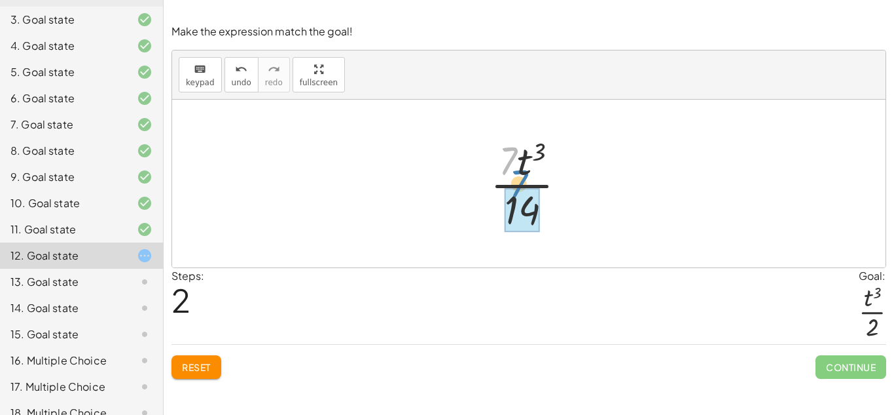
drag, startPoint x: 507, startPoint y: 167, endPoint x: 526, endPoint y: 217, distance: 53.9
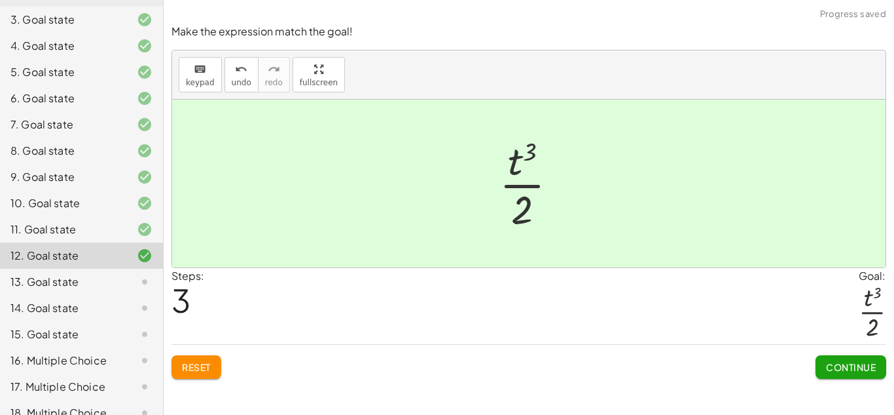
click at [0, 0] on div "Make the expression match the goal! keyboard keypad undo undo redo redo fullscr…" at bounding box center [0, 0] width 0 height 0
click at [851, 373] on button "Continue" at bounding box center [851, 367] width 71 height 24
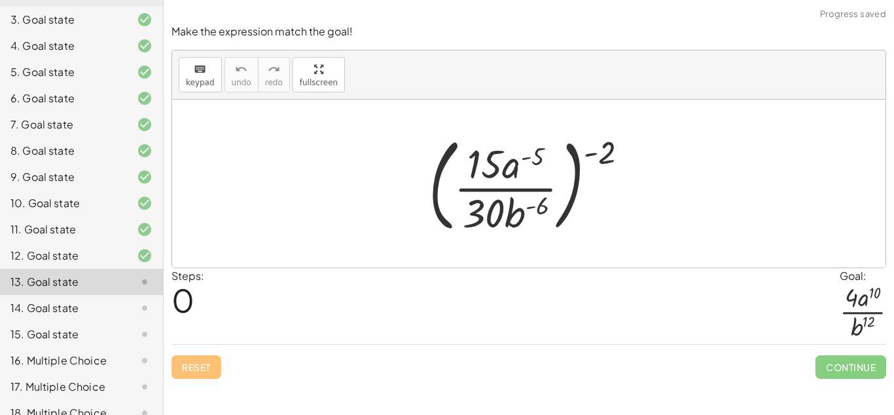
click at [508, 164] on div at bounding box center [533, 183] width 223 height 109
drag, startPoint x: 603, startPoint y: 153, endPoint x: 552, endPoint y: 164, distance: 52.1
click at [552, 164] on div at bounding box center [533, 183] width 223 height 109
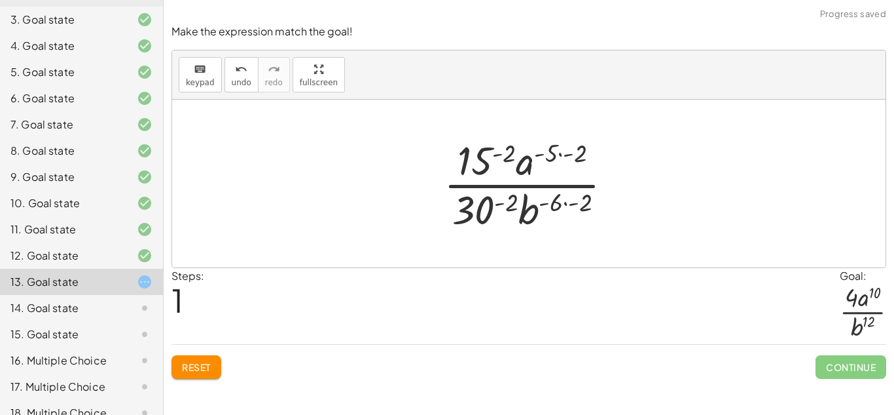
click at [557, 153] on div at bounding box center [533, 183] width 193 height 101
click at [574, 153] on div at bounding box center [533, 183] width 193 height 101
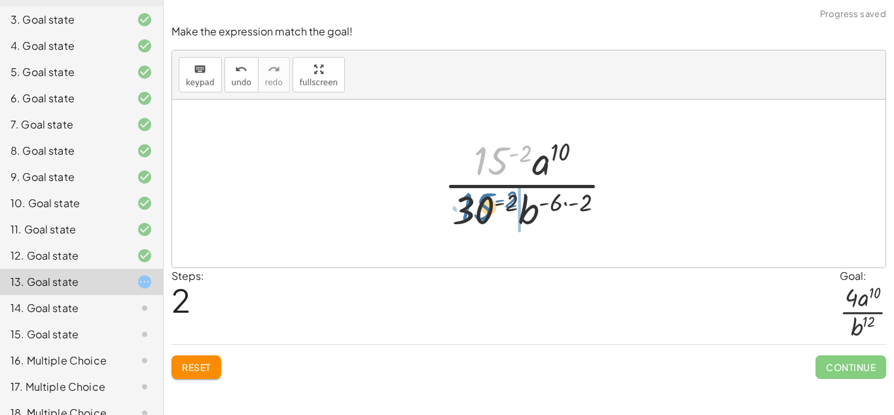
drag, startPoint x: 490, startPoint y: 164, endPoint x: 474, endPoint y: 214, distance: 52.8
click at [474, 214] on div at bounding box center [533, 183] width 193 height 101
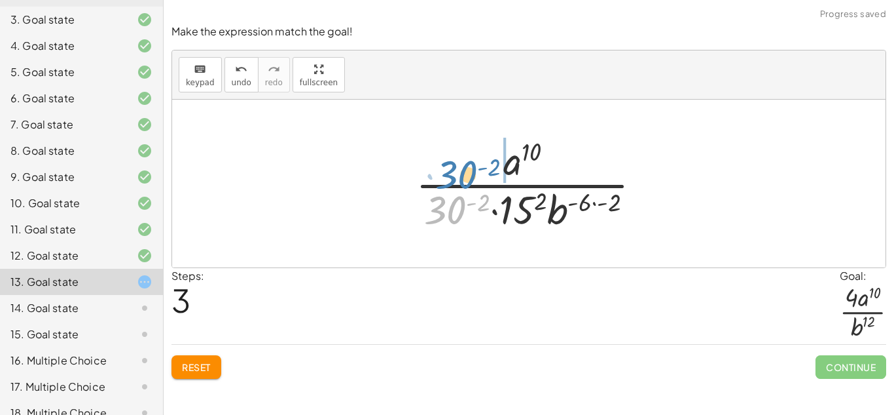
drag, startPoint x: 458, startPoint y: 211, endPoint x: 470, endPoint y: 173, distance: 40.0
click at [470, 173] on div at bounding box center [533, 183] width 249 height 101
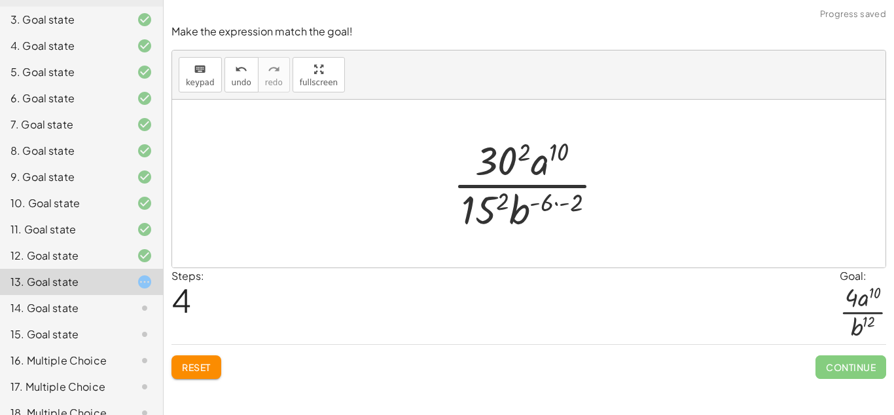
click at [526, 147] on div at bounding box center [534, 183] width 175 height 101
click at [498, 186] on div at bounding box center [534, 183] width 175 height 101
click at [500, 198] on div at bounding box center [534, 183] width 175 height 101
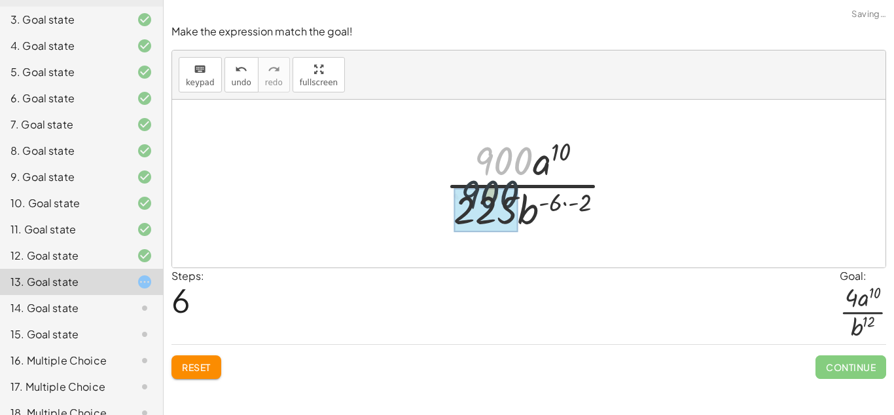
drag, startPoint x: 509, startPoint y: 160, endPoint x: 494, endPoint y: 201, distance: 43.3
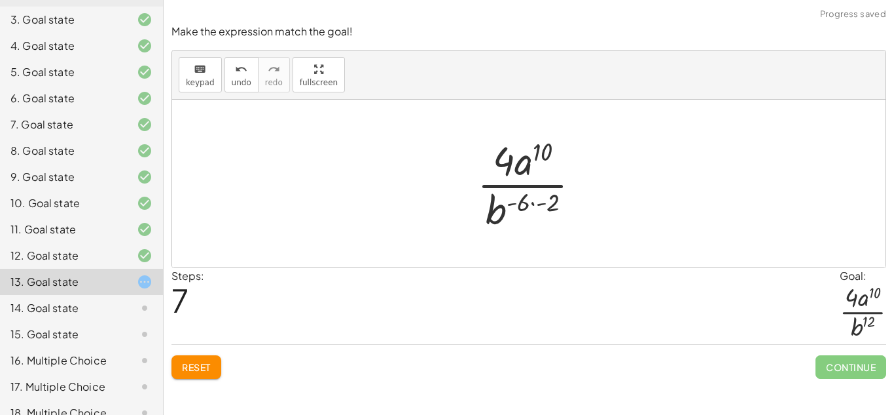
click at [528, 208] on div at bounding box center [534, 183] width 127 height 101
click at [531, 202] on div at bounding box center [534, 183] width 127 height 101
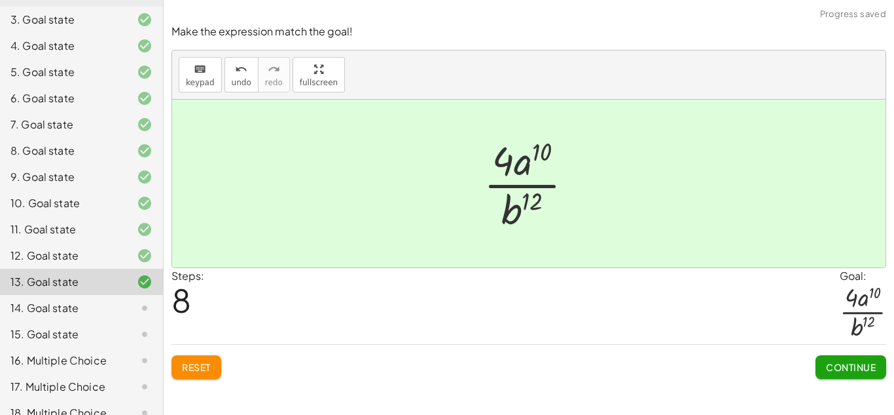
click at [853, 374] on button "Continue" at bounding box center [851, 367] width 71 height 24
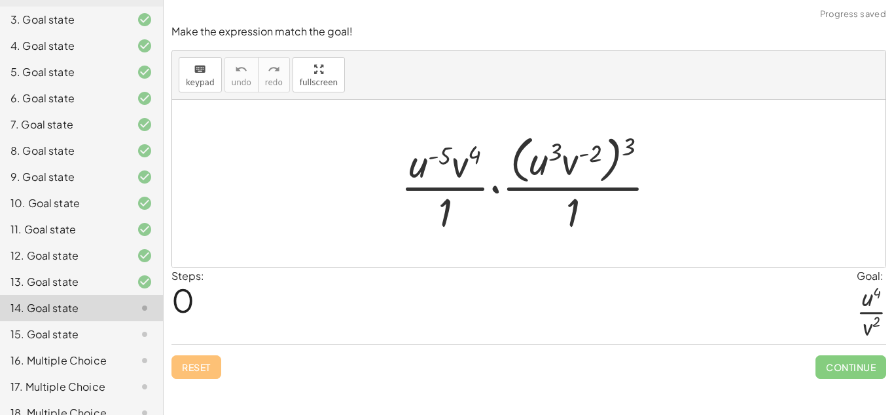
click at [627, 143] on div at bounding box center [534, 183] width 280 height 107
click at [636, 141] on div at bounding box center [534, 183] width 280 height 107
click at [608, 149] on div at bounding box center [534, 183] width 280 height 107
drag, startPoint x: 633, startPoint y: 147, endPoint x: 599, endPoint y: 157, distance: 34.8
click at [599, 157] on div at bounding box center [534, 183] width 280 height 107
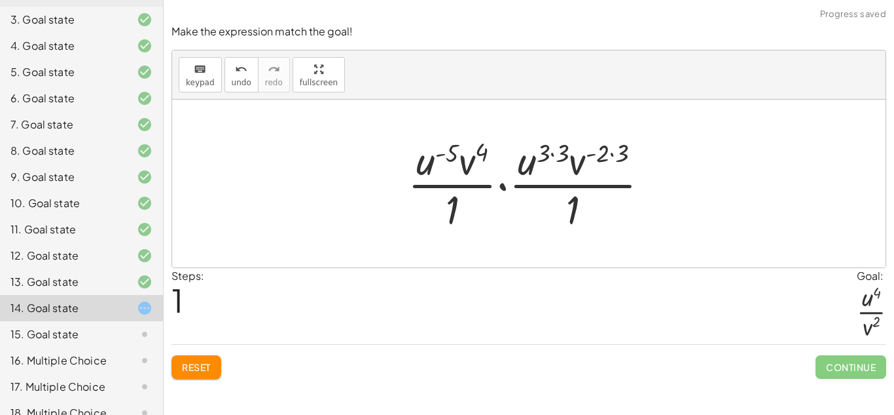
click at [562, 157] on div at bounding box center [533, 183] width 265 height 101
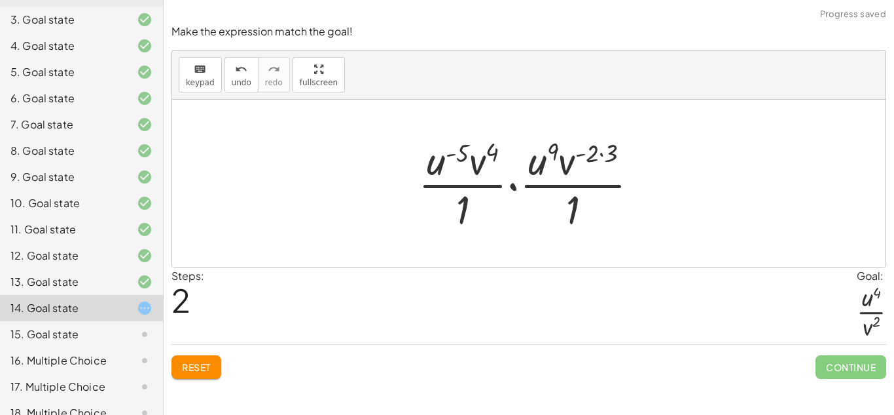
click at [601, 157] on div at bounding box center [534, 183] width 244 height 101
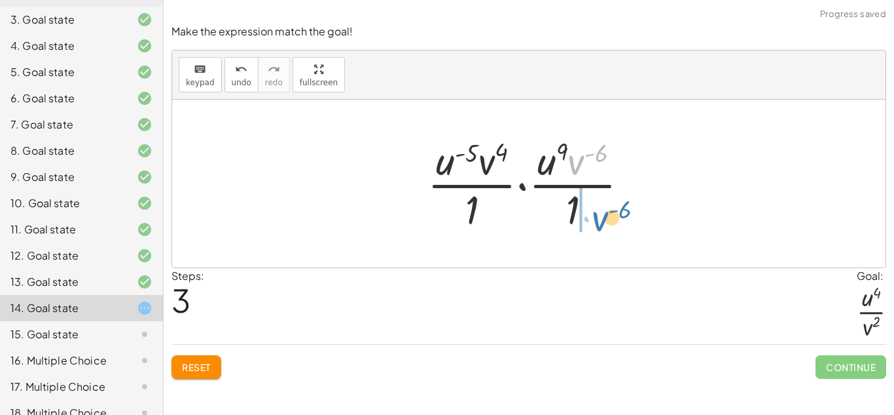
drag, startPoint x: 578, startPoint y: 167, endPoint x: 598, endPoint y: 221, distance: 58.0
click at [598, 221] on div at bounding box center [533, 183] width 225 height 101
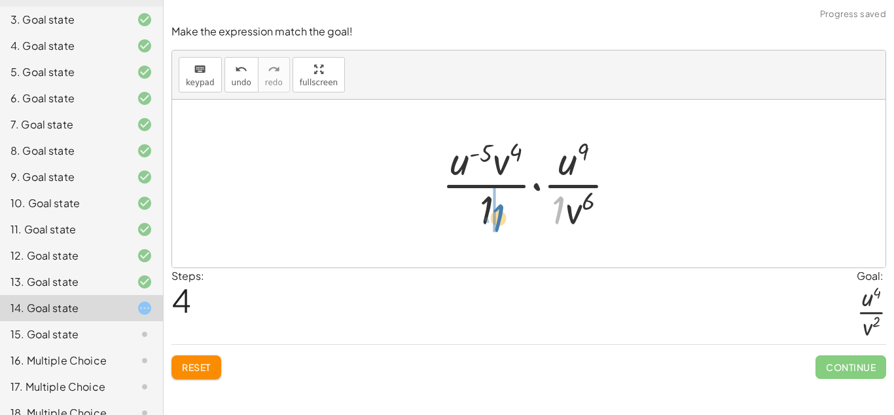
drag, startPoint x: 559, startPoint y: 215, endPoint x: 498, endPoint y: 223, distance: 61.4
click at [498, 223] on div at bounding box center [534, 183] width 198 height 101
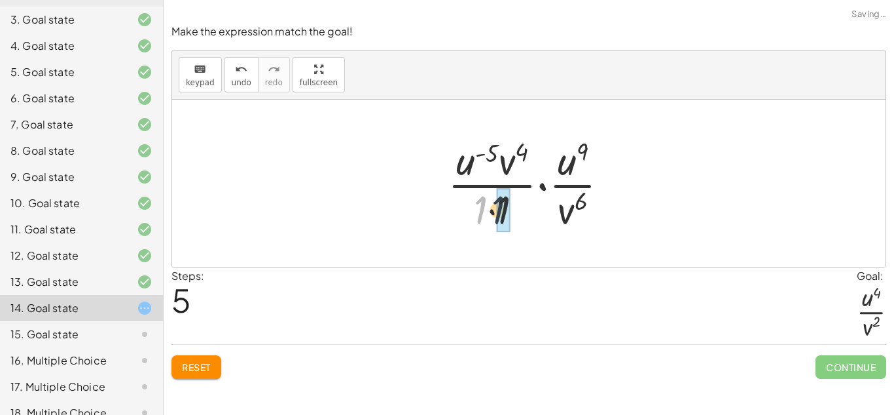
drag, startPoint x: 473, startPoint y: 216, endPoint x: 493, endPoint y: 216, distance: 20.3
click at [493, 216] on div at bounding box center [533, 183] width 185 height 101
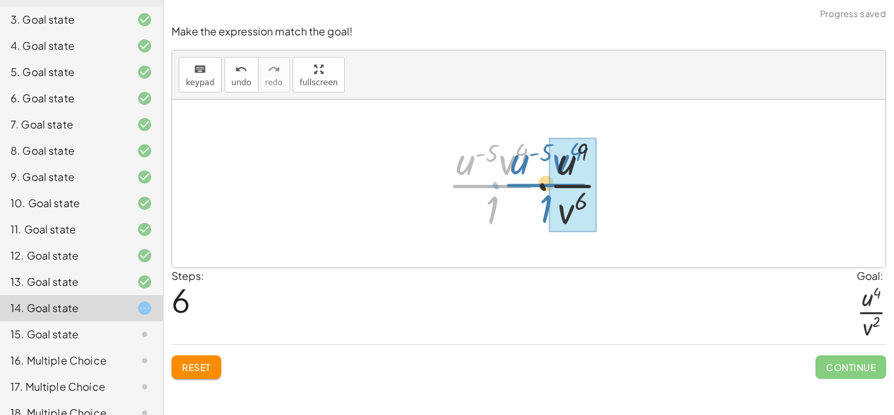
drag, startPoint x: 470, startPoint y: 189, endPoint x: 527, endPoint y: 188, distance: 57.0
click at [527, 188] on div at bounding box center [533, 183] width 185 height 101
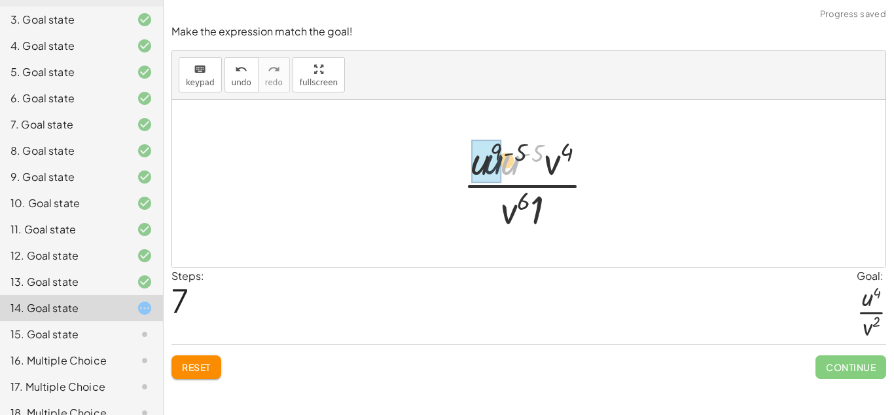
drag, startPoint x: 511, startPoint y: 169, endPoint x: 487, endPoint y: 168, distance: 24.9
click at [504, 155] on div at bounding box center [534, 183] width 148 height 101
click at [521, 151] on div at bounding box center [534, 183] width 148 height 101
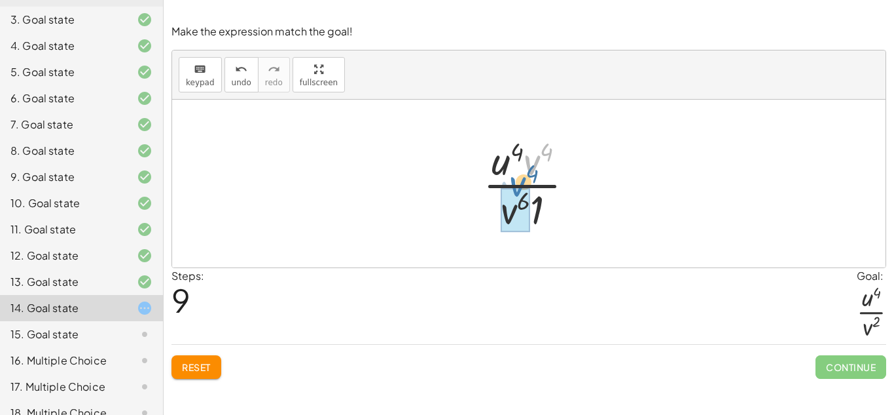
drag, startPoint x: 532, startPoint y: 157, endPoint x: 489, endPoint y: 267, distance: 118.2
click at [0, 0] on div "Make the expression match the goal! keyboard keypad undo undo redo redo fullscr…" at bounding box center [0, 0] width 0 height 0
drag, startPoint x: 536, startPoint y: 156, endPoint x: 509, endPoint y: 222, distance: 71.1
drag, startPoint x: 538, startPoint y: 208, endPoint x: 525, endPoint y: 210, distance: 12.5
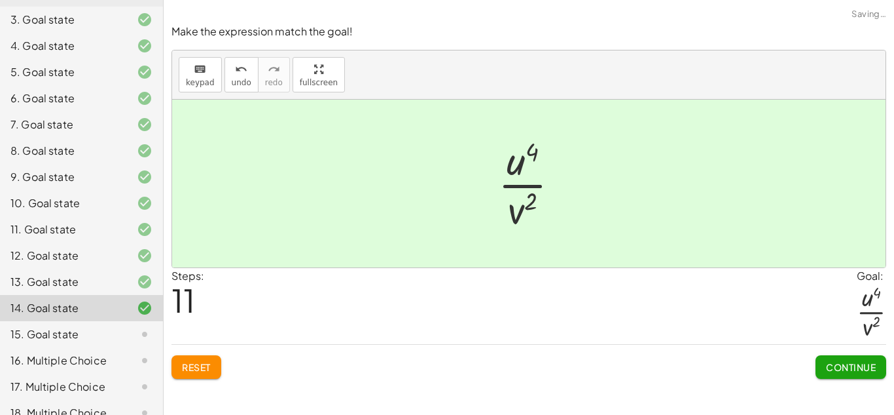
click at [853, 363] on span "Continue" at bounding box center [851, 367] width 50 height 12
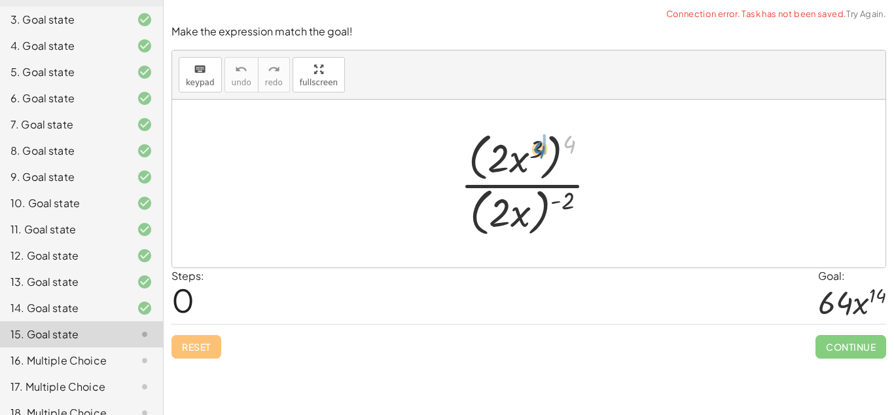
drag, startPoint x: 568, startPoint y: 145, endPoint x: 537, endPoint y: 150, distance: 31.9
click at [537, 150] on div at bounding box center [534, 183] width 160 height 113
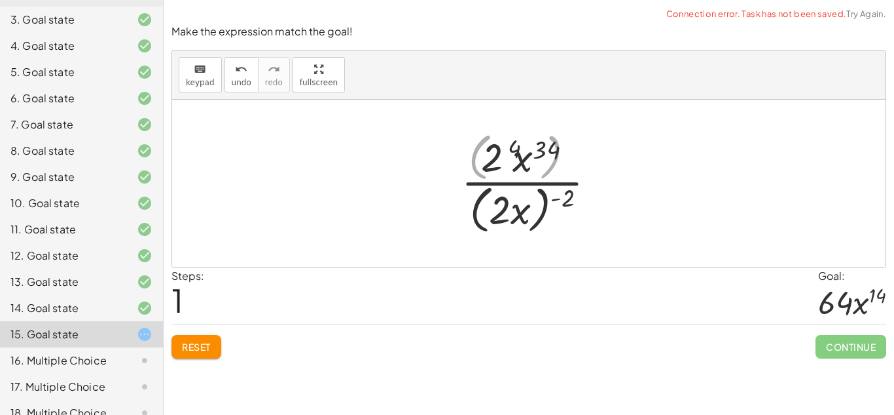
click at [542, 193] on div at bounding box center [533, 183] width 157 height 107
drag, startPoint x: 562, startPoint y: 196, endPoint x: 525, endPoint y: 200, distance: 38.2
click at [525, 200] on div at bounding box center [533, 183] width 157 height 107
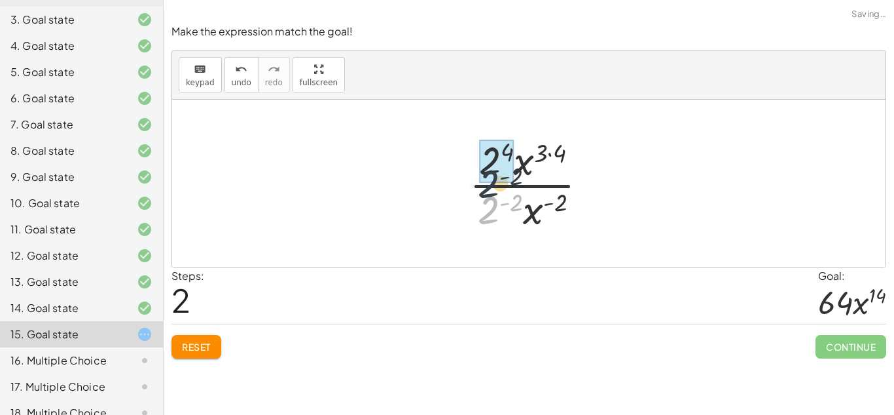
drag, startPoint x: 492, startPoint y: 208, endPoint x: 491, endPoint y: 165, distance: 43.2
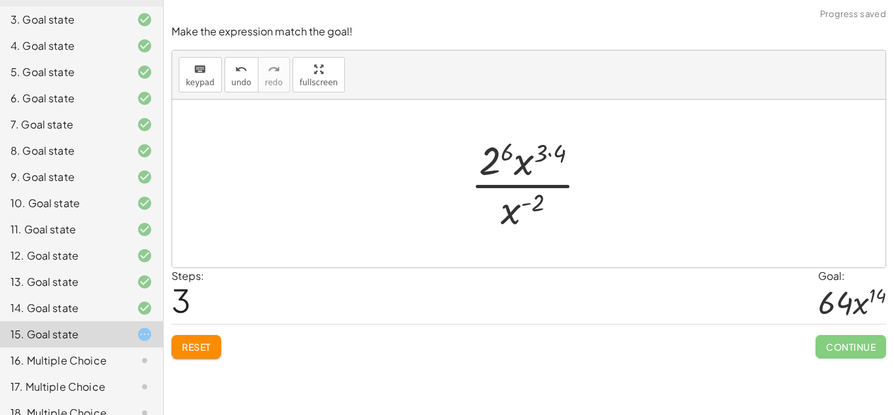
click at [558, 149] on div at bounding box center [534, 183] width 140 height 101
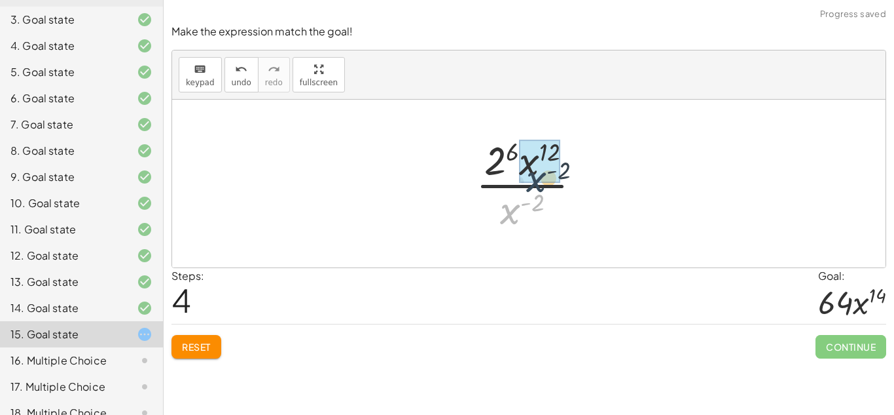
drag, startPoint x: 517, startPoint y: 210, endPoint x: 542, endPoint y: 178, distance: 40.6
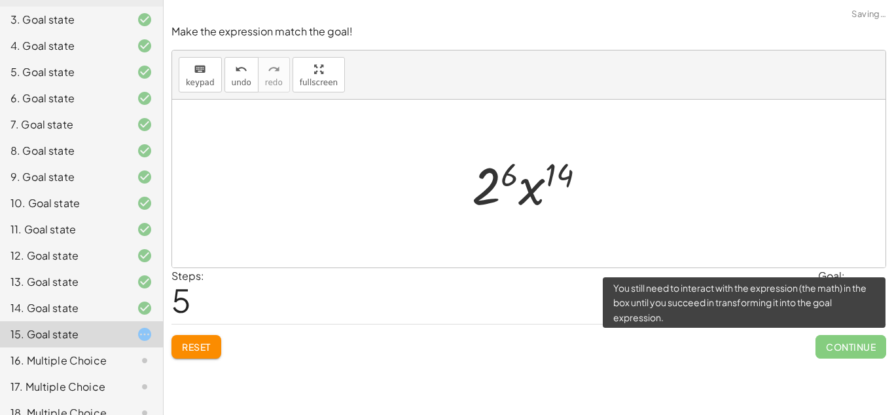
click at [873, 339] on span "Continue" at bounding box center [851, 347] width 71 height 24
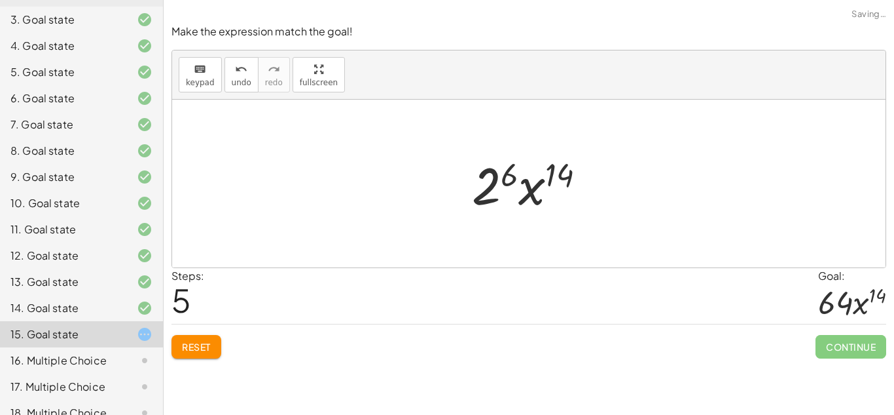
click at [494, 201] on div at bounding box center [535, 183] width 138 height 67
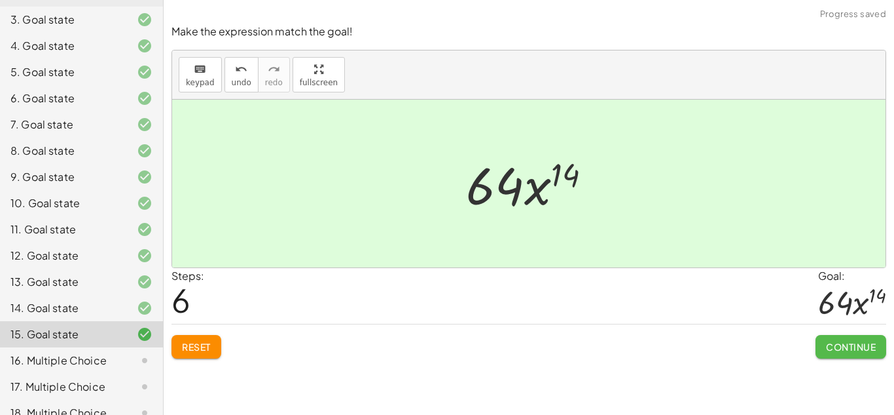
click at [838, 339] on button "Continue" at bounding box center [851, 347] width 71 height 24
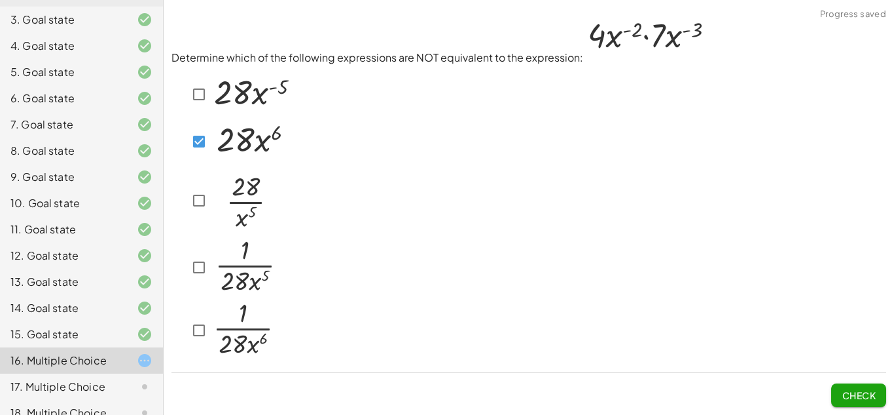
click at [211, 87] on img at bounding box center [252, 92] width 82 height 45
click at [218, 198] on img at bounding box center [244, 198] width 66 height 69
click at [220, 138] on img at bounding box center [251, 140] width 81 height 42
click at [846, 399] on span "Check" at bounding box center [859, 395] width 34 height 12
